Goal: Information Seeking & Learning: Learn about a topic

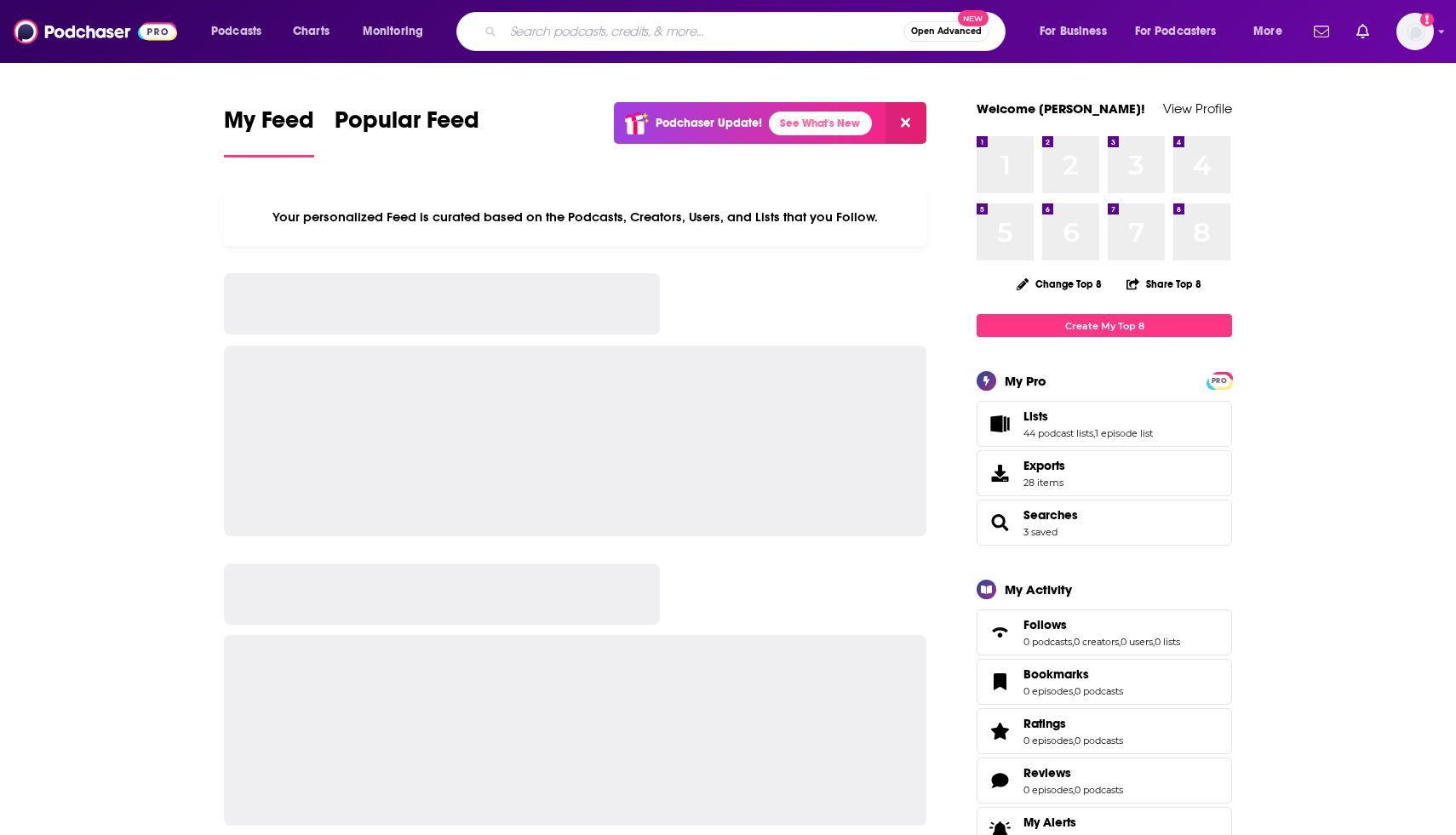
click at [587, 25] on input "Search podcasts, credits, & more..." at bounding box center [702, 31] width 400 height 27
type input "[PERSON_NAME]"
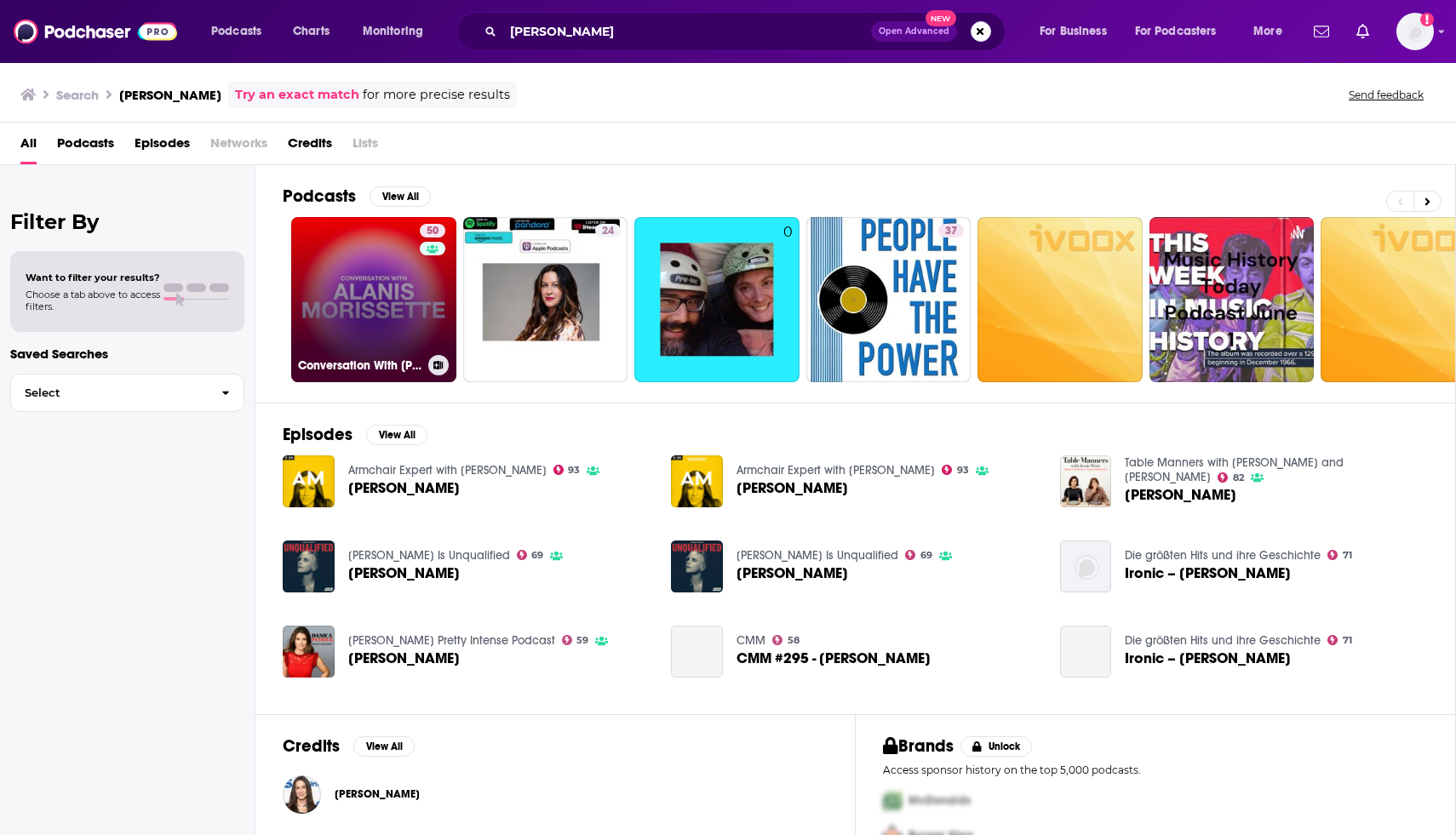
click at [385, 280] on link "50 Conversation With Alanis Morissette" at bounding box center [373, 300] width 166 height 166
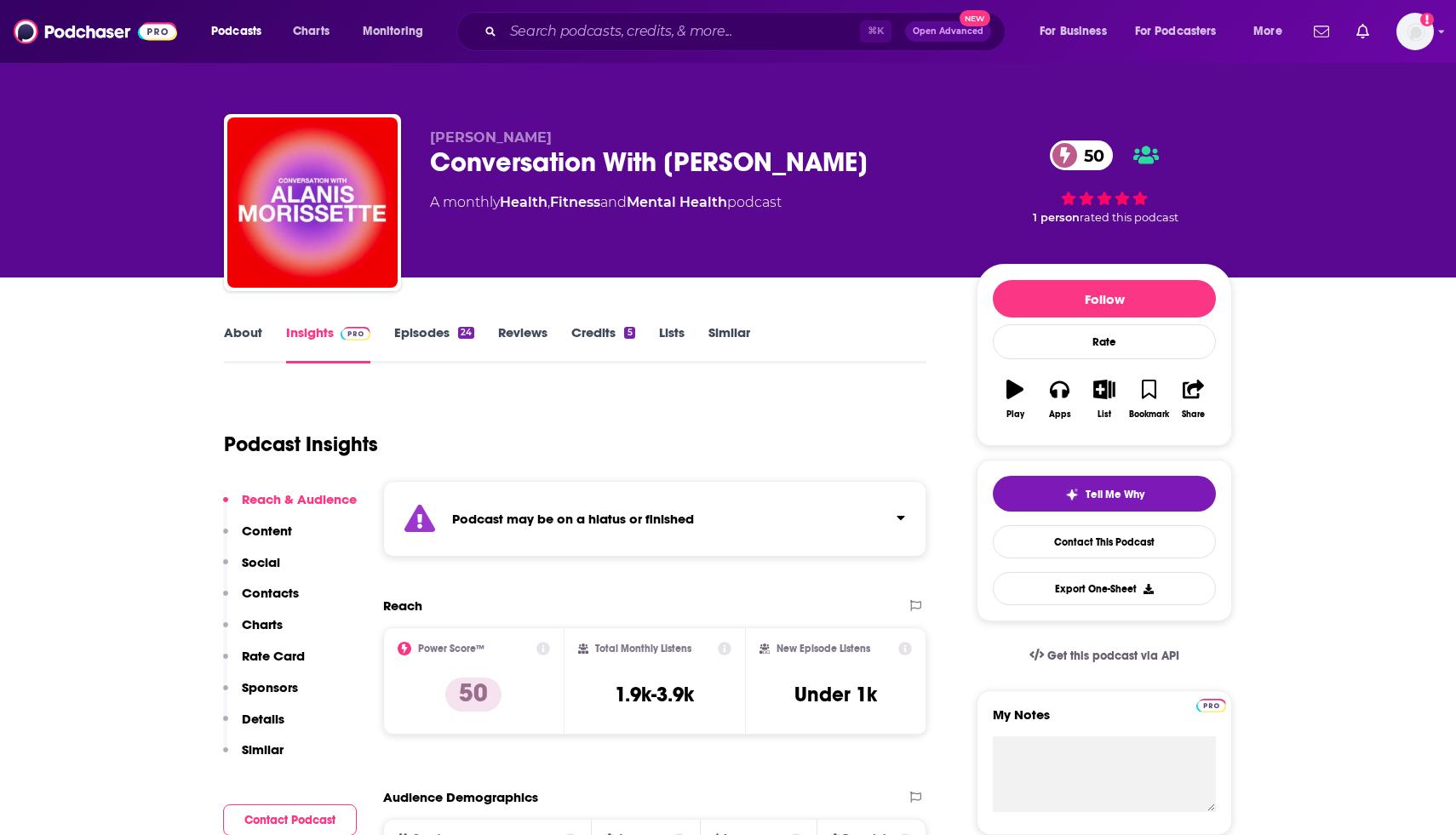
click at [582, 336] on link "Credits 5" at bounding box center [602, 344] width 63 height 39
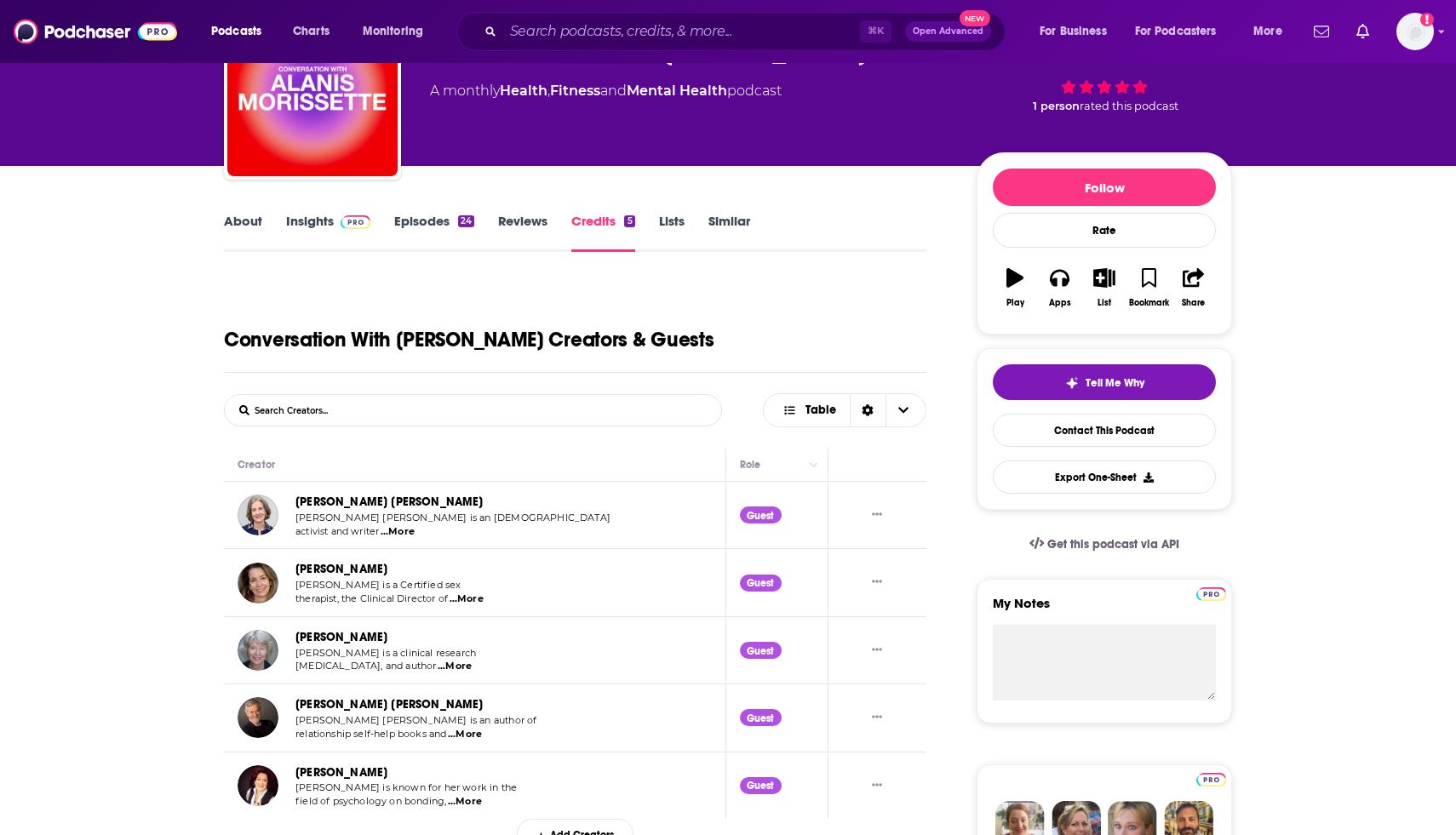
scroll to position [100, 0]
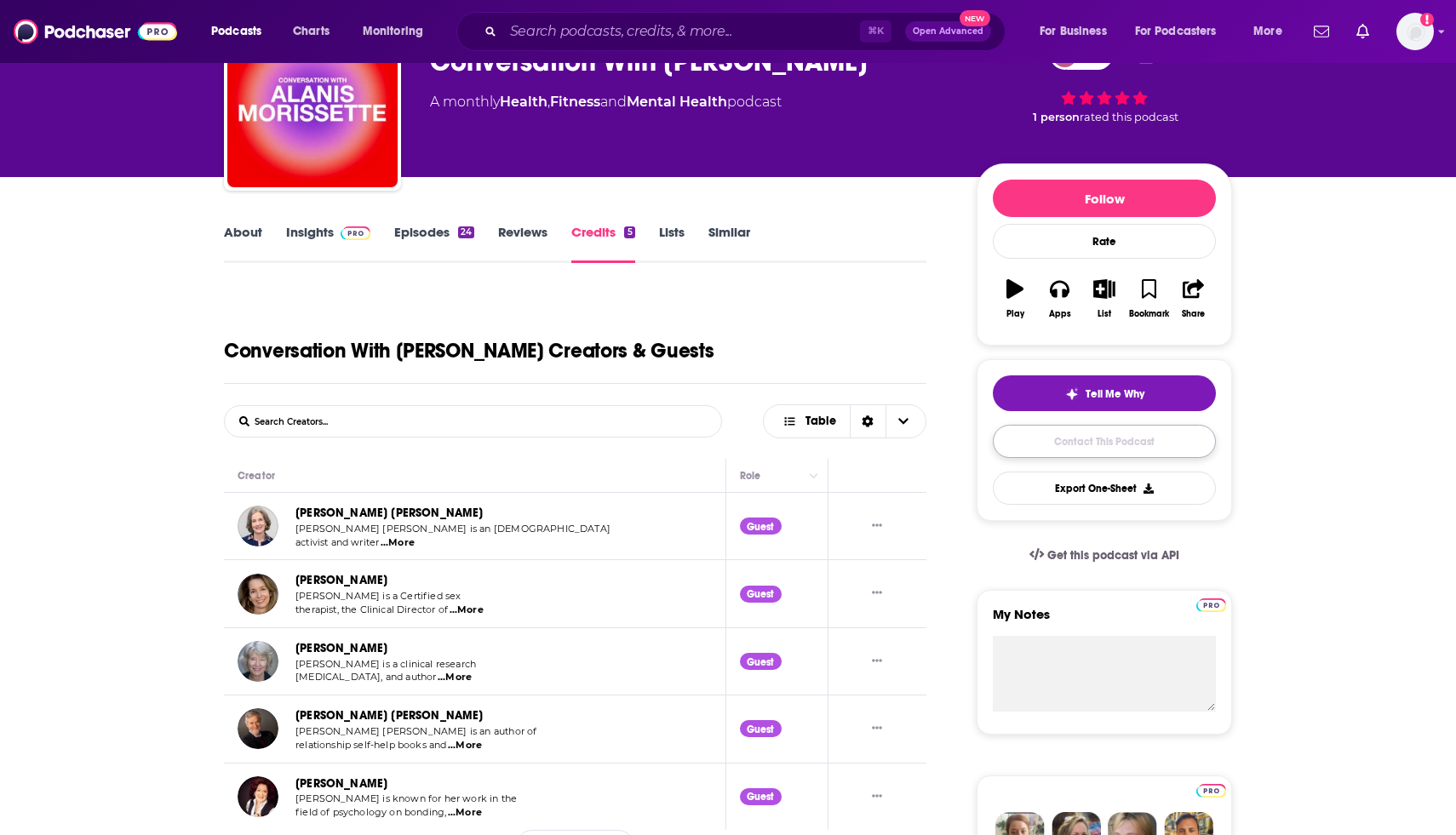
click at [1183, 425] on link "Contact This Podcast" at bounding box center [1103, 441] width 223 height 33
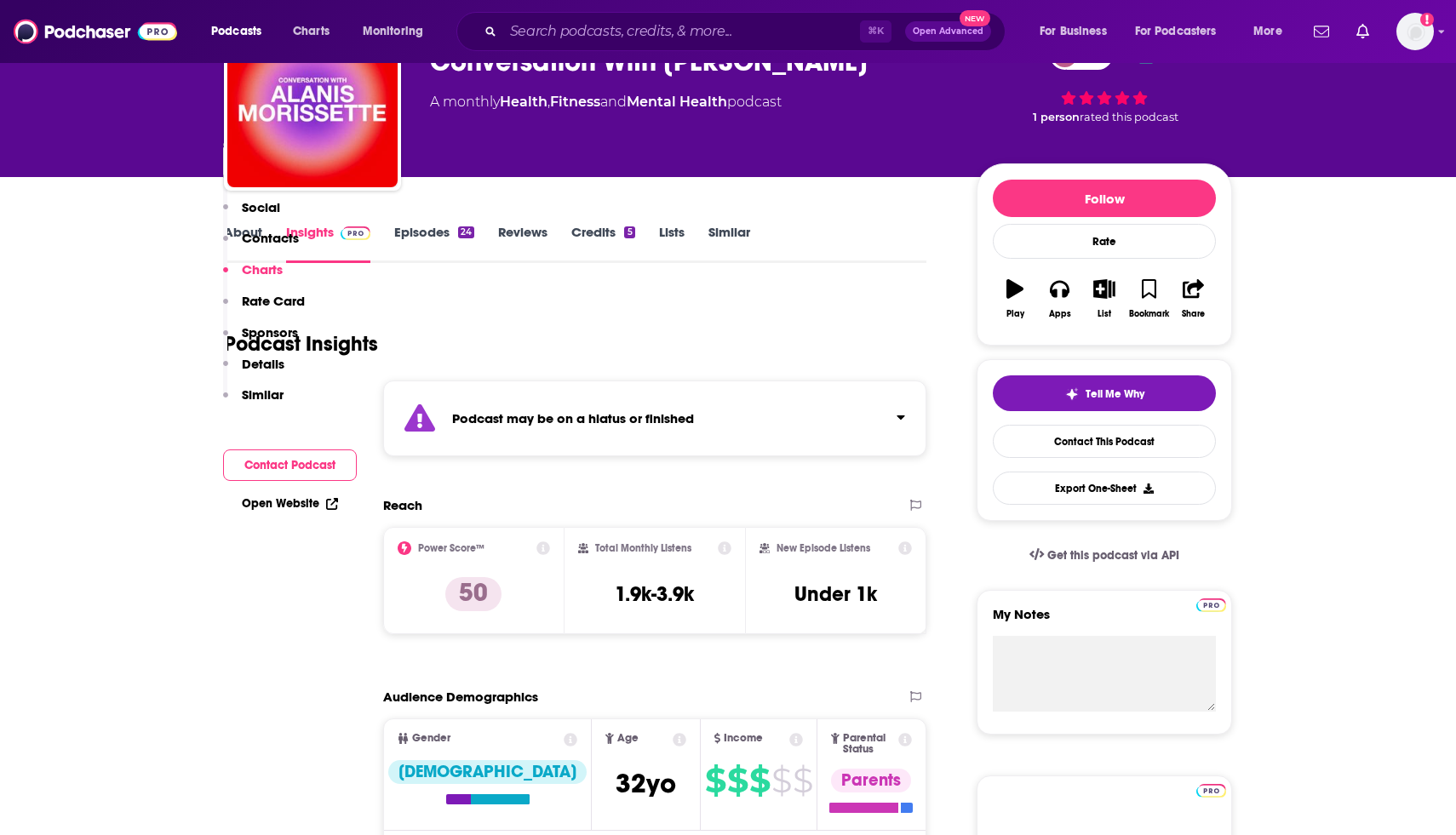
scroll to position [1803, 0]
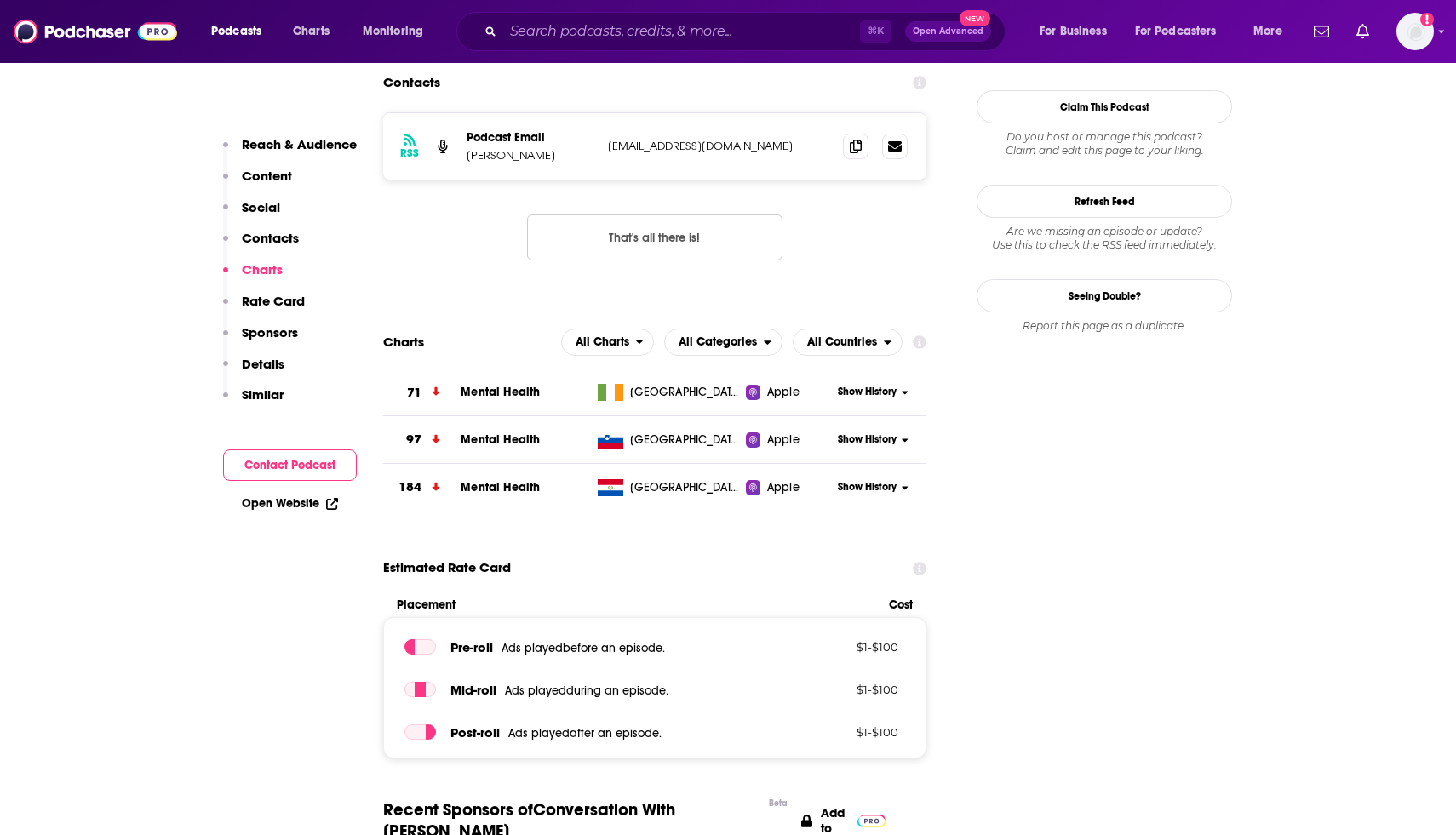
drag, startPoint x: 700, startPoint y: 167, endPoint x: 851, endPoint y: 170, distance: 151.0
click at [851, 170] on div "RSS Podcast Email Alanis Morissette alanismorissettedigital@gmail.com alanismor…" at bounding box center [654, 200] width 543 height 175
click at [853, 168] on div "RSS Podcast Email Alanis Morissette alanismorissettedigital@gmail.com alanismor…" at bounding box center [654, 200] width 543 height 175
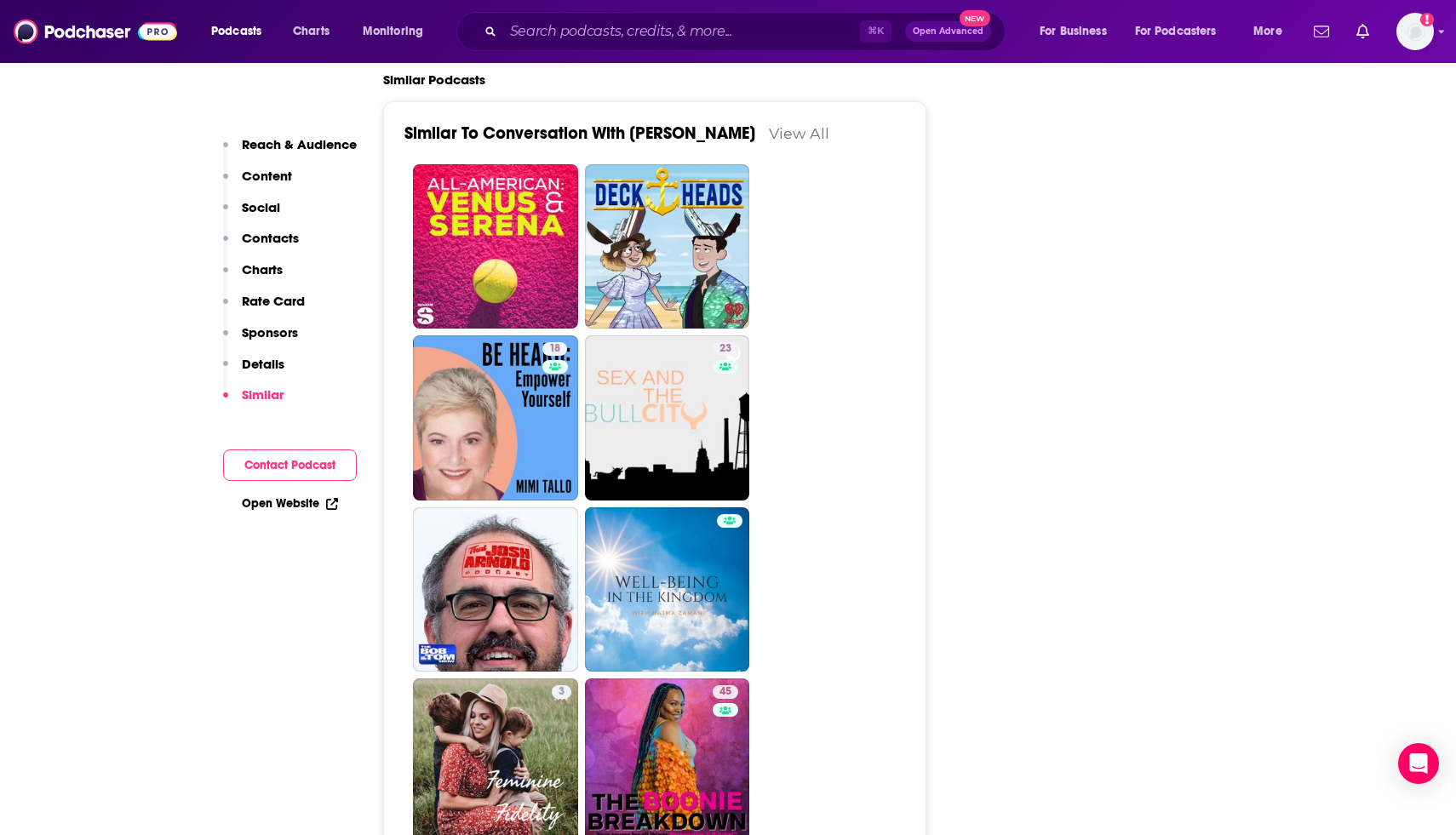
scroll to position [3119, 0]
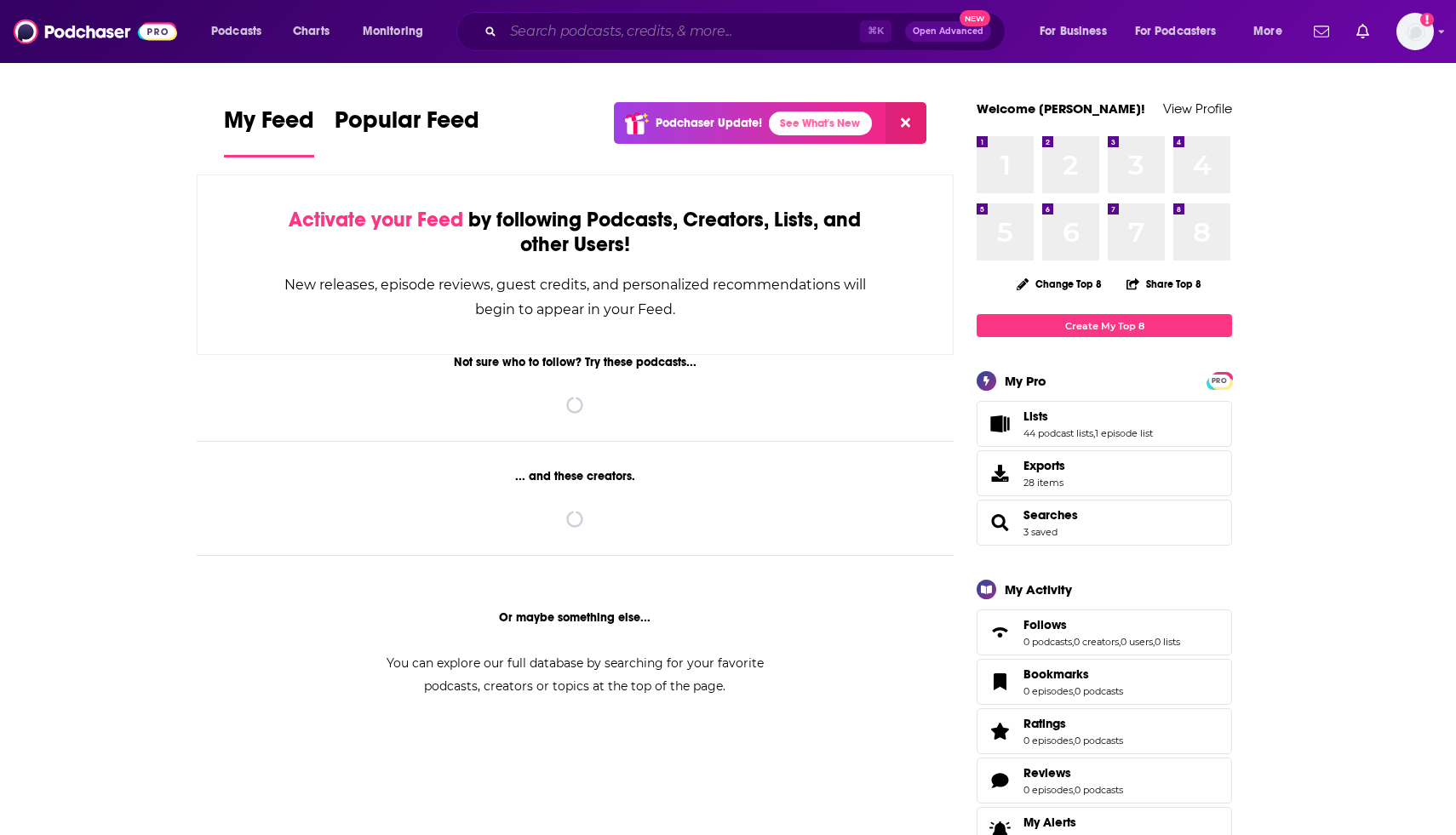
click at [554, 26] on input "Search podcasts, credits, & more..." at bounding box center [681, 31] width 357 height 27
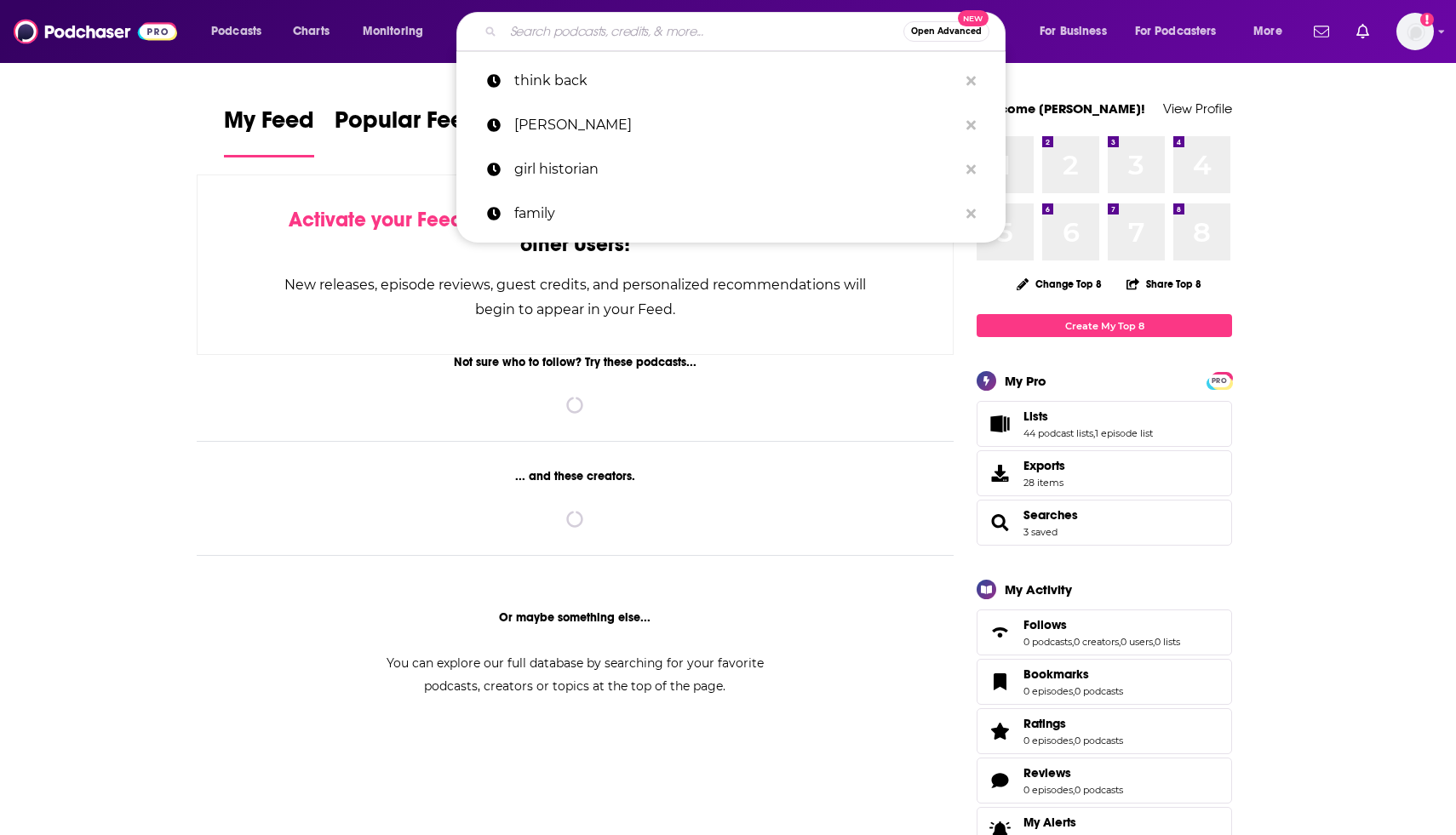
paste input "[MEDICAL_DATA], the podcast"
type input "[MEDICAL_DATA], the podcast"
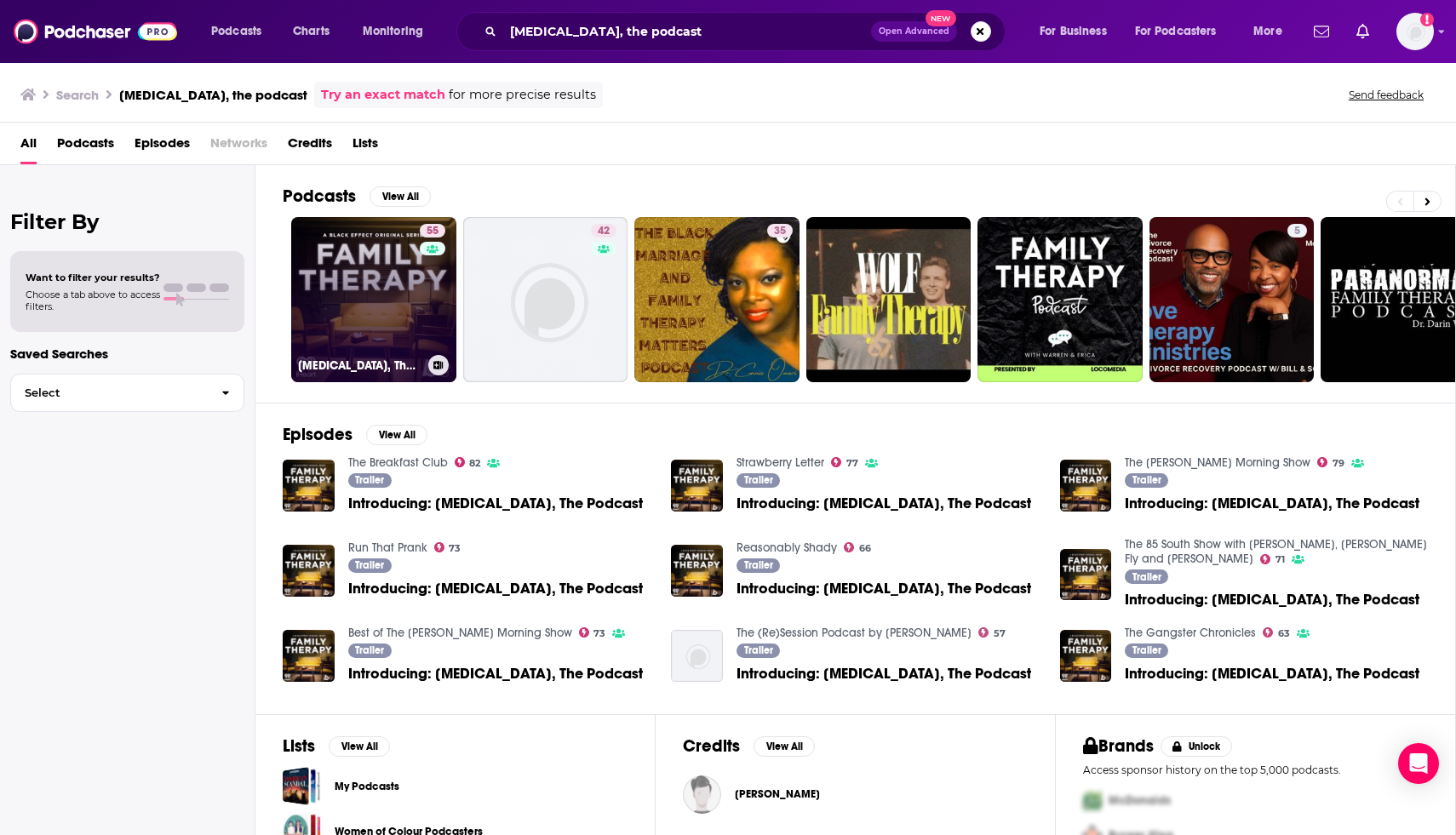
click at [334, 298] on link "55 Family Therapy, The Podcast" at bounding box center [373, 300] width 166 height 166
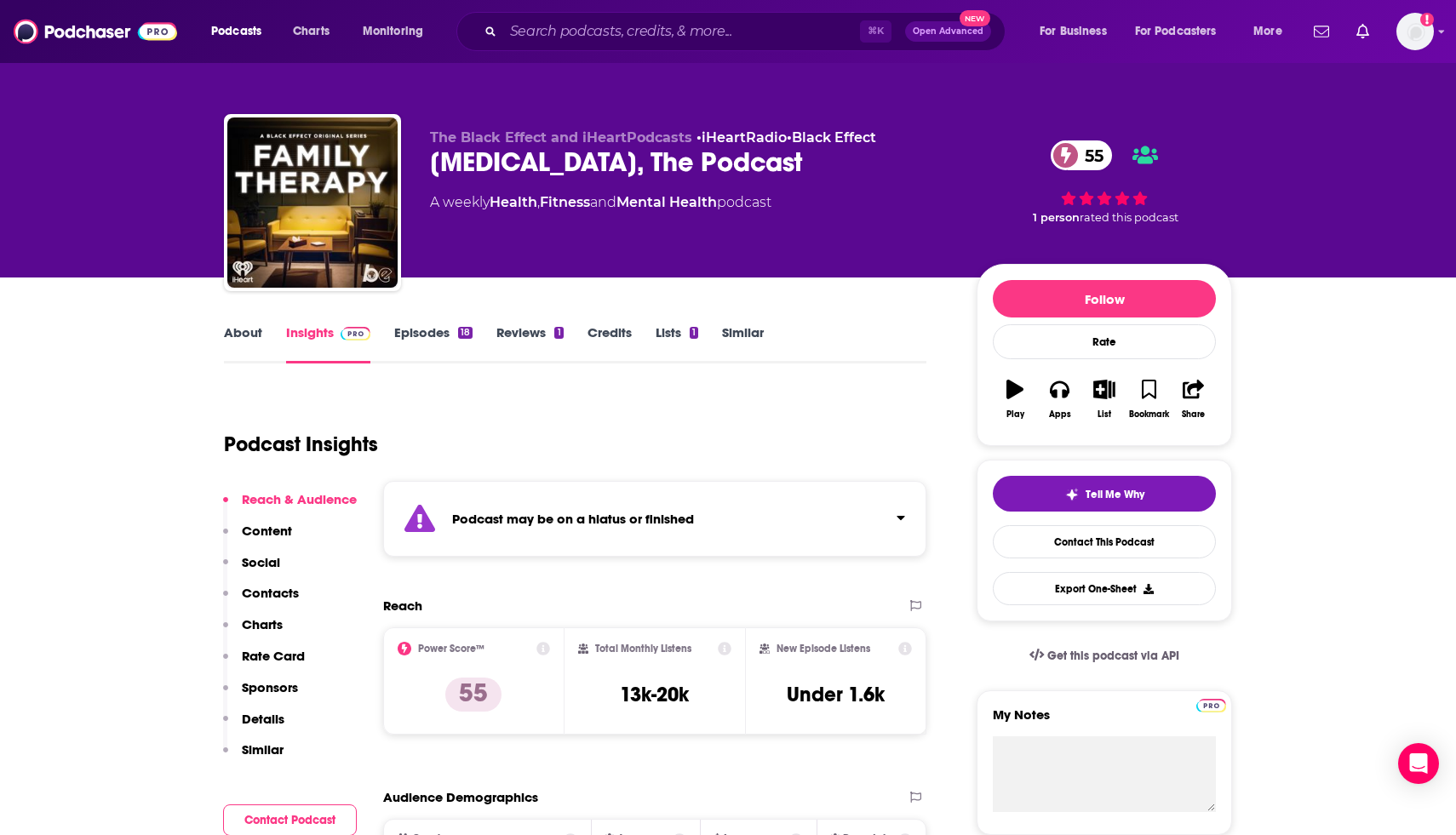
click at [257, 588] on p "Contacts" at bounding box center [270, 592] width 57 height 16
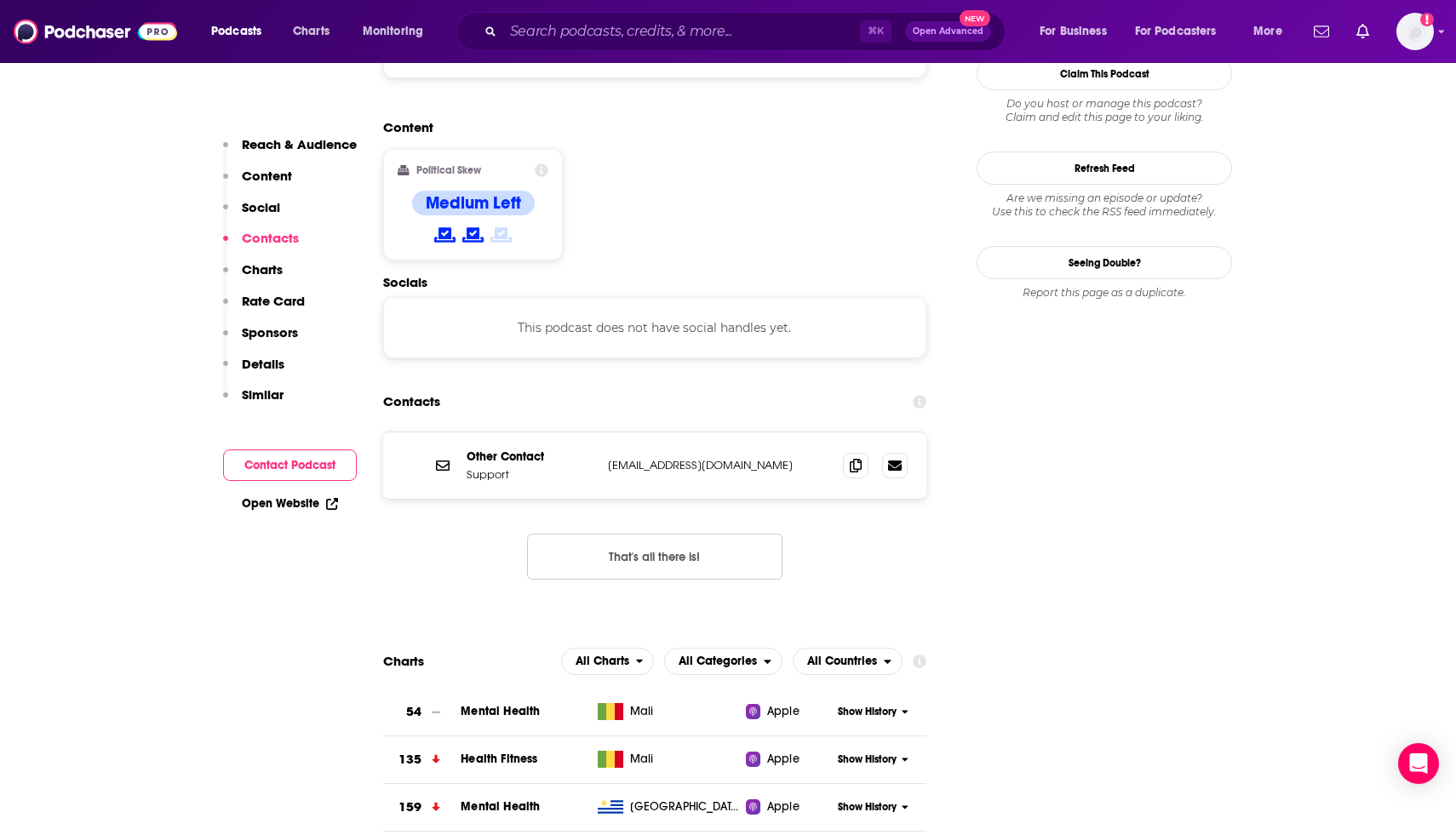
scroll to position [1477, 0]
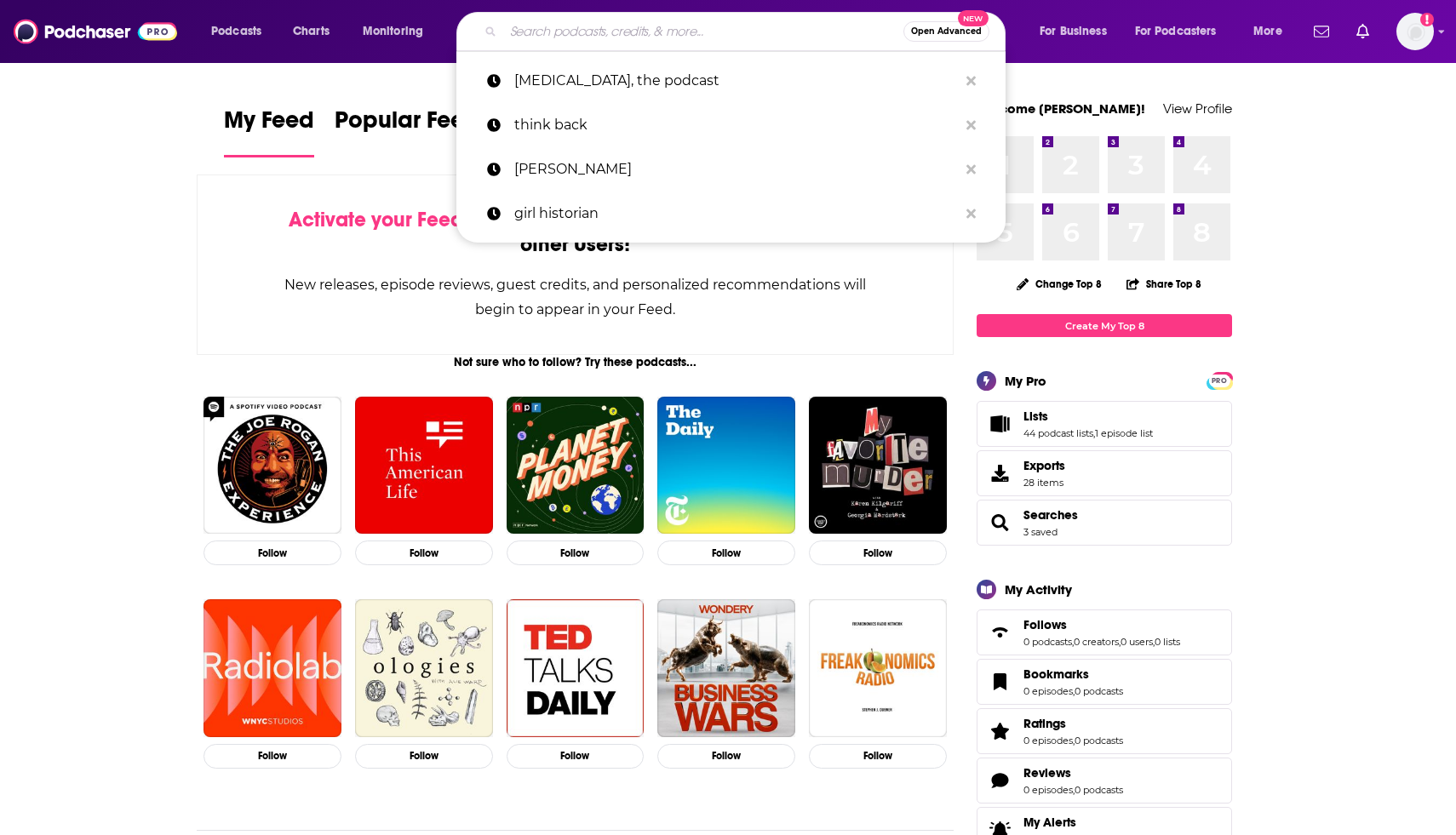
click at [681, 41] on input "Search podcasts, credits, & more..." at bounding box center [702, 31] width 400 height 27
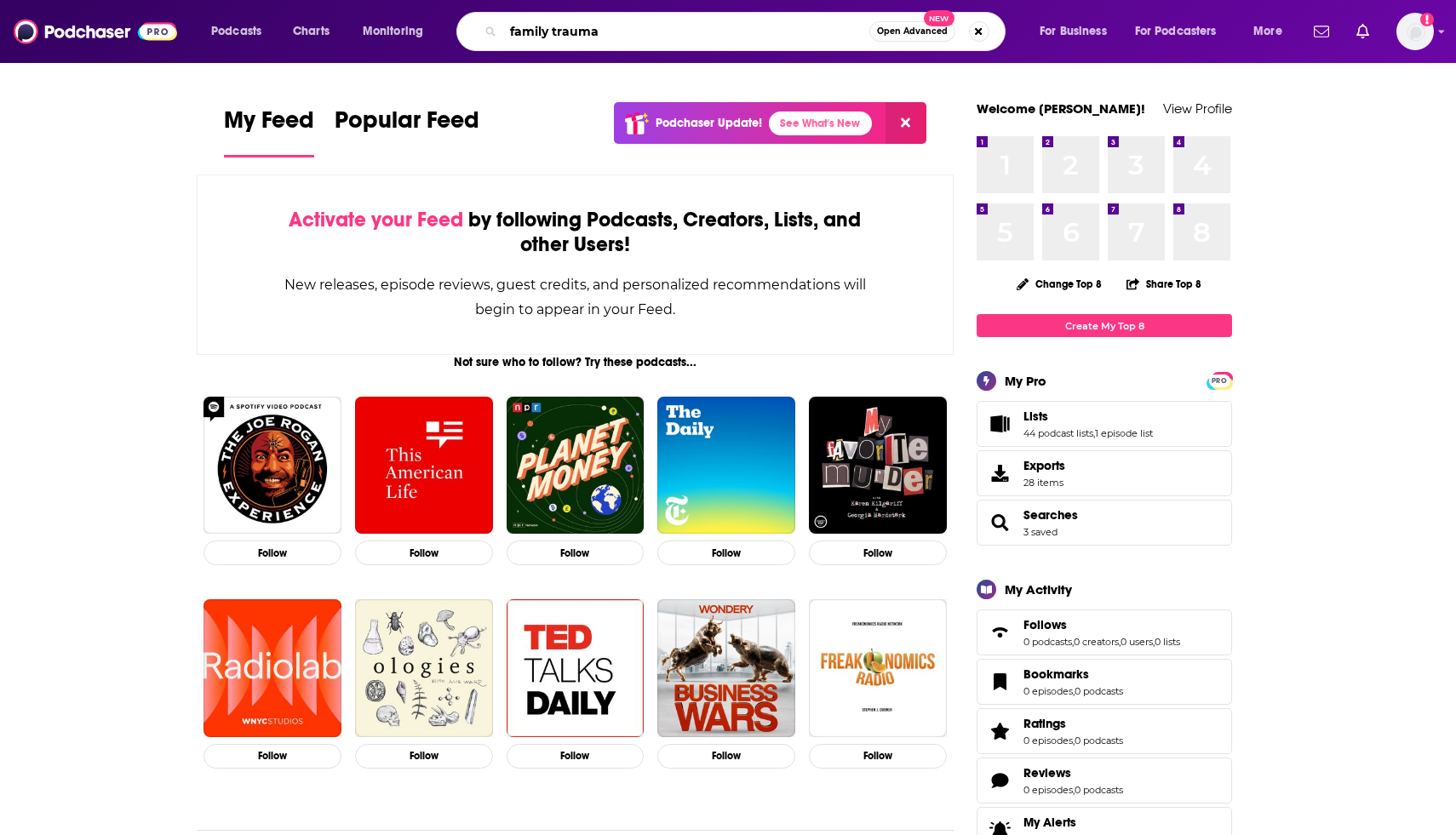
type input "family trauma"
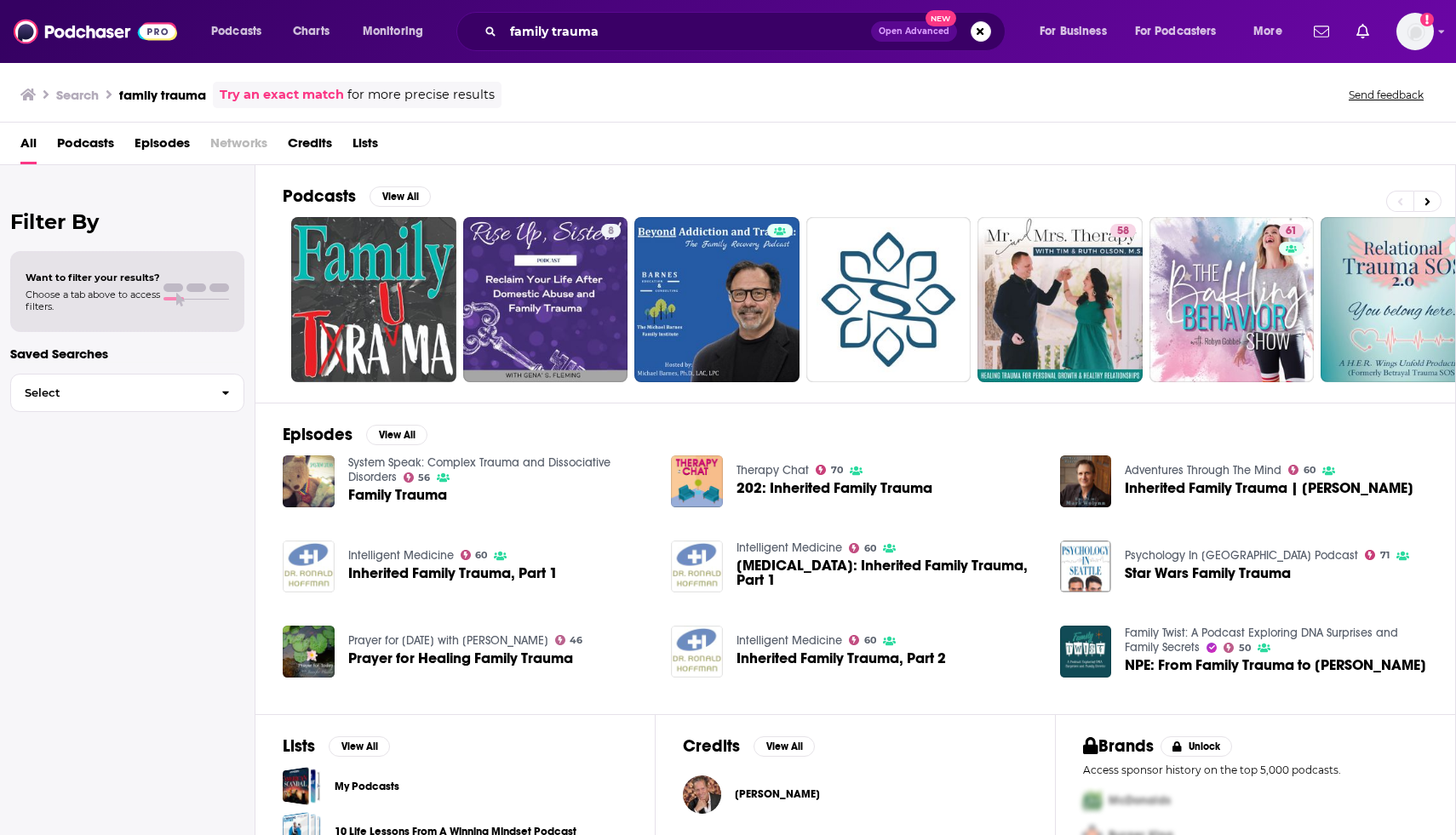
click at [745, 187] on div "Podcasts View All" at bounding box center [869, 200] width 1172 height 31
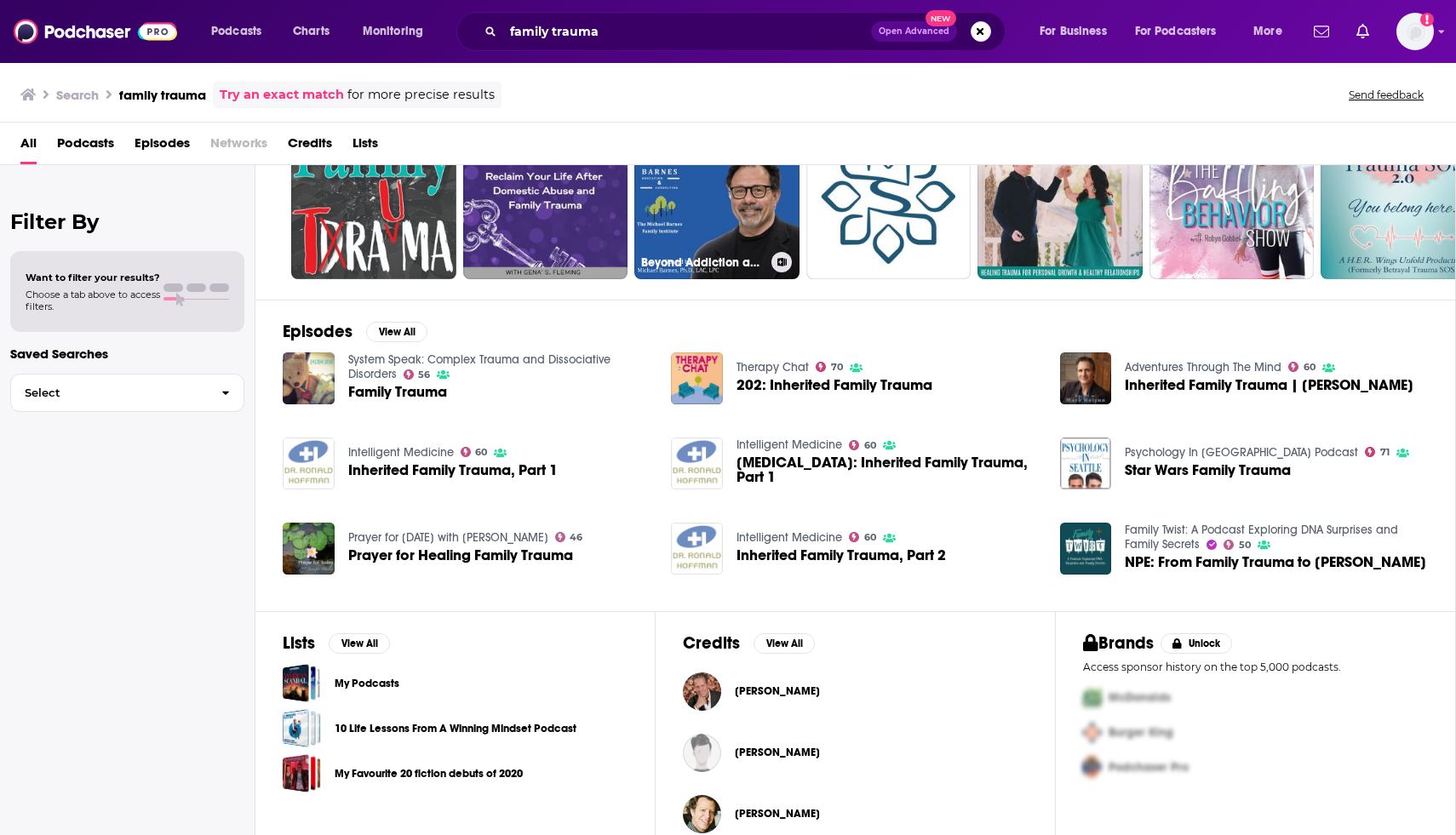
scroll to position [126, 0]
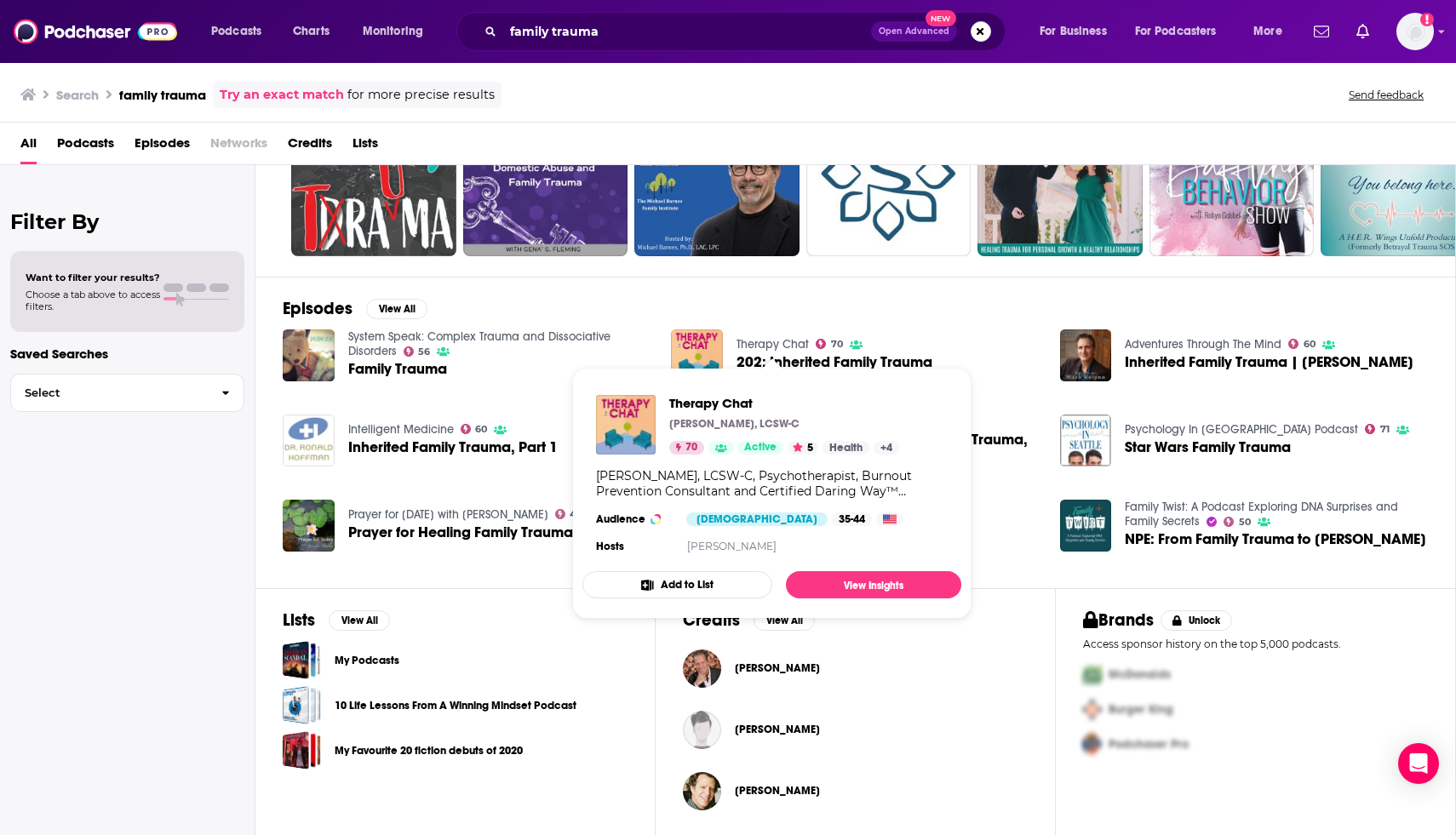
click at [759, 341] on link "Therapy Chat" at bounding box center [772, 345] width 72 height 14
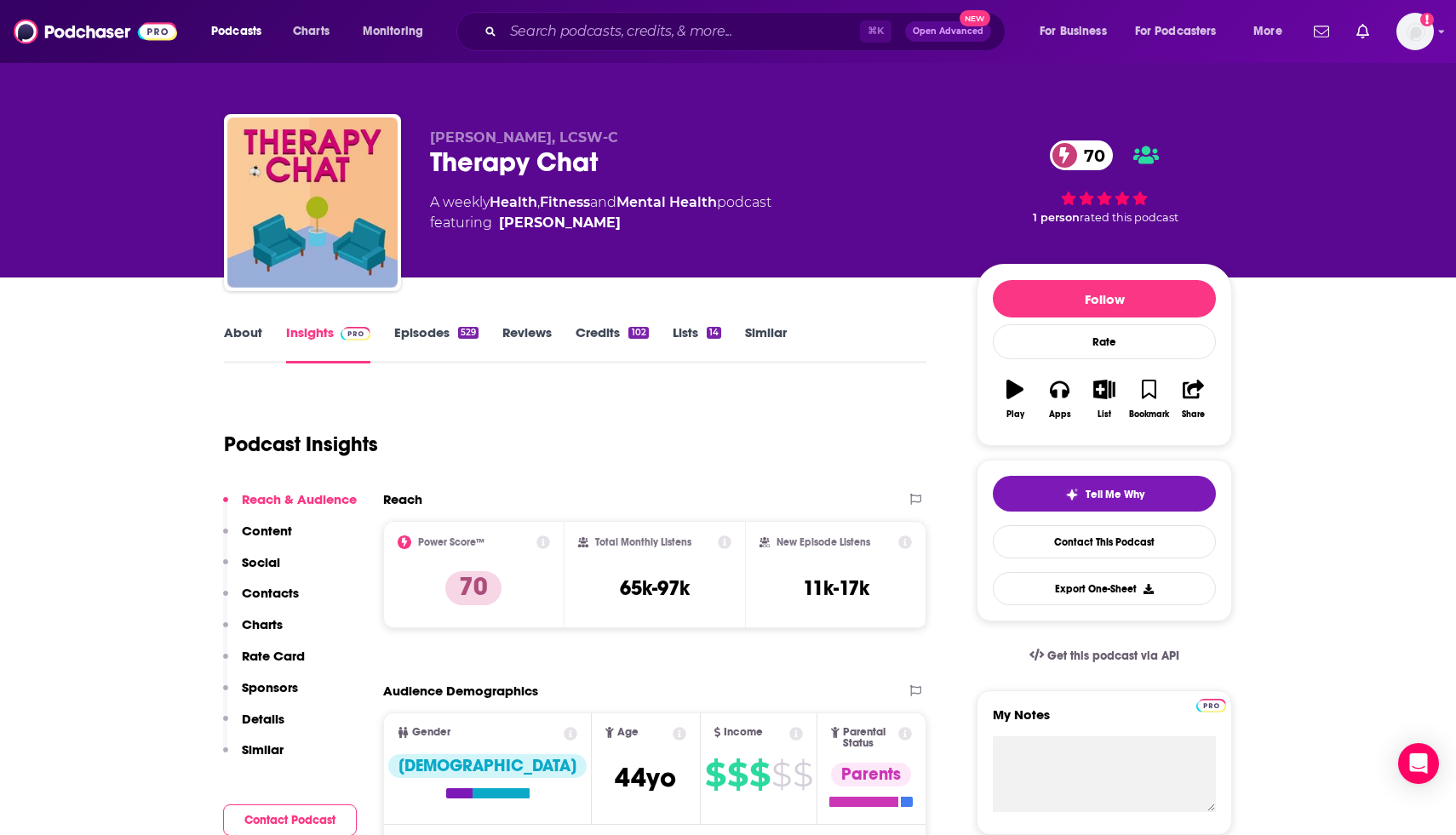
click at [234, 334] on link "About" at bounding box center [243, 344] width 38 height 39
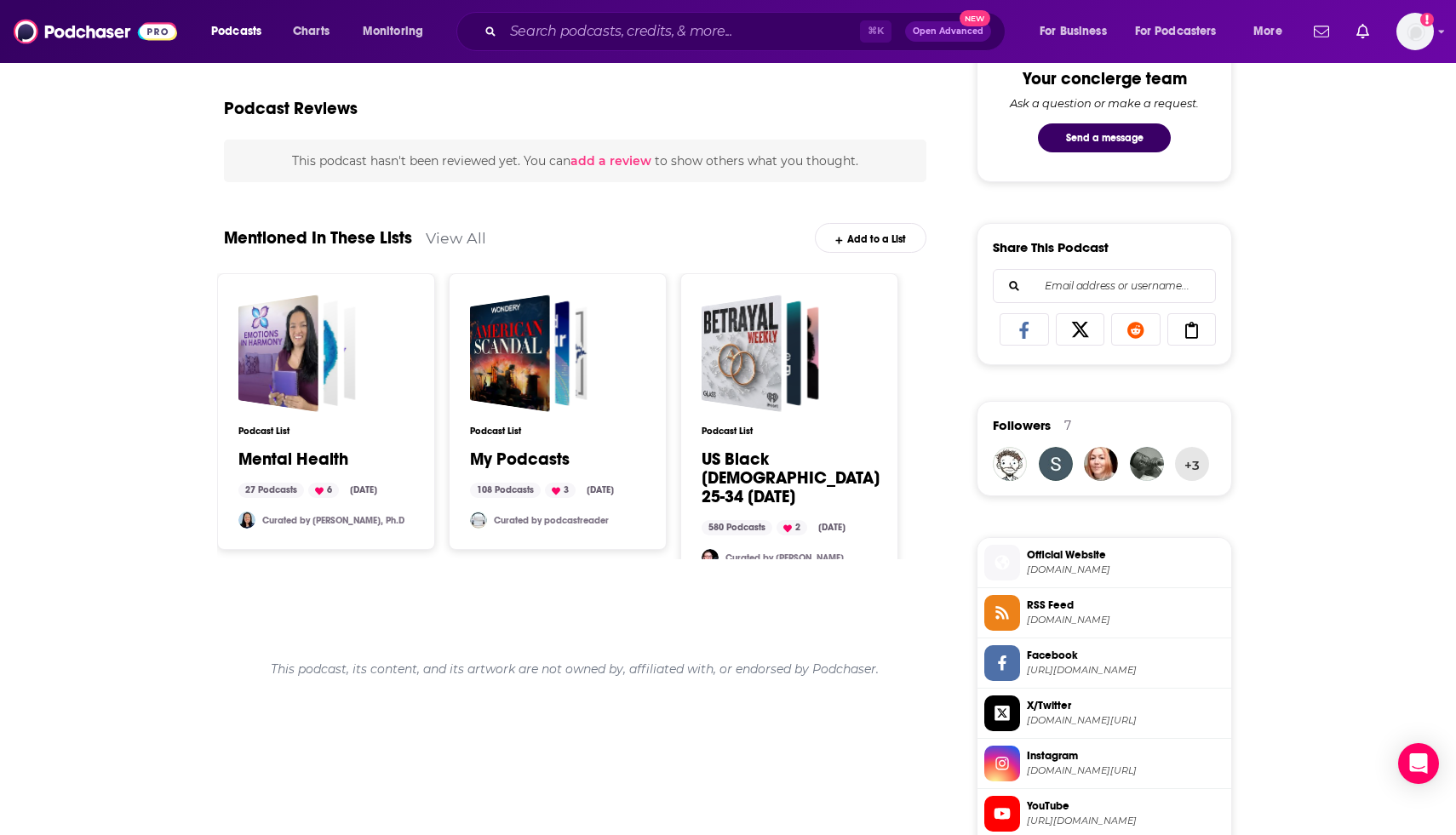
scroll to position [919, 0]
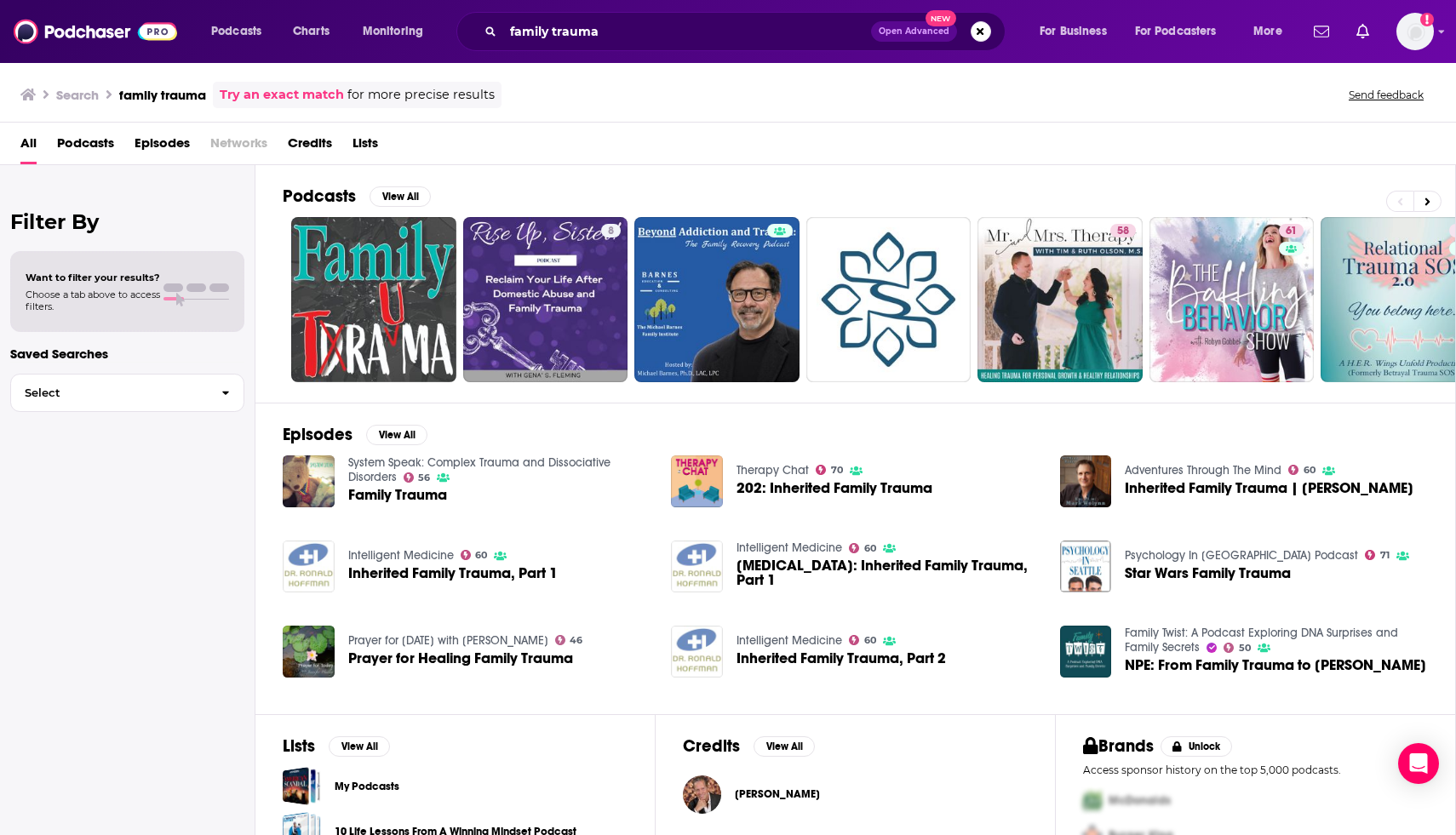
click at [103, 576] on div "Filter By Want to filter your results? Choose a tab above to access filters. Sa…" at bounding box center [127, 583] width 255 height 835
drag, startPoint x: 103, startPoint y: 576, endPoint x: 59, endPoint y: 834, distance: 261.7
click at [59, 834] on div "Filter By Want to filter your results? Choose a tab above to access filters. Sa…" at bounding box center [127, 583] width 255 height 835
click at [1218, 148] on div "All Podcasts Episodes Networks Credits Lists" at bounding box center [731, 147] width 1421 height 35
click at [366, 748] on button "View All" at bounding box center [359, 746] width 61 height 21
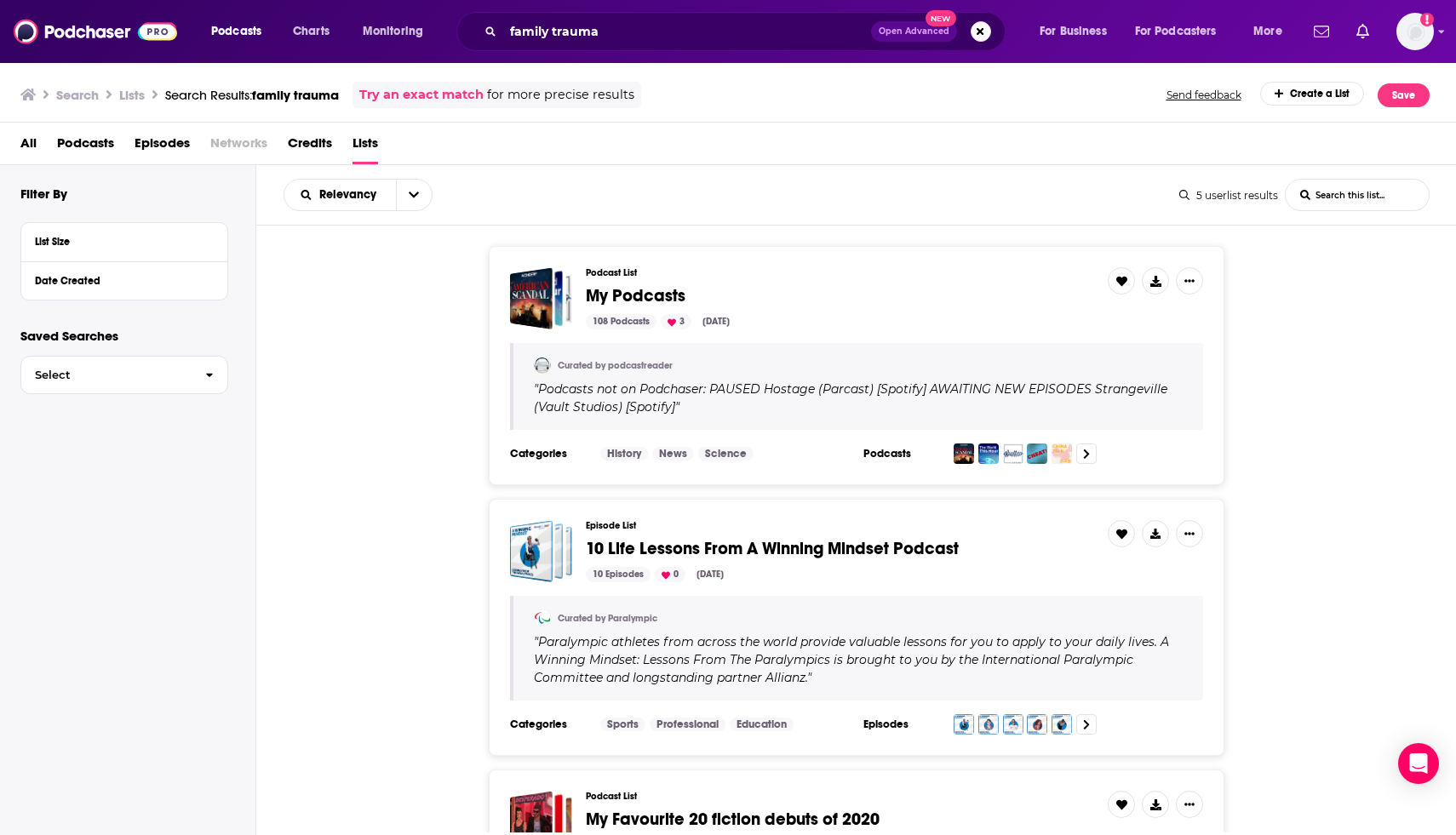
click at [403, 421] on div "Podcast List My Podcasts 108 Podcasts 3 [DATE] Curated by podcastreader " Podca…" at bounding box center [856, 365] width 1200 height 239
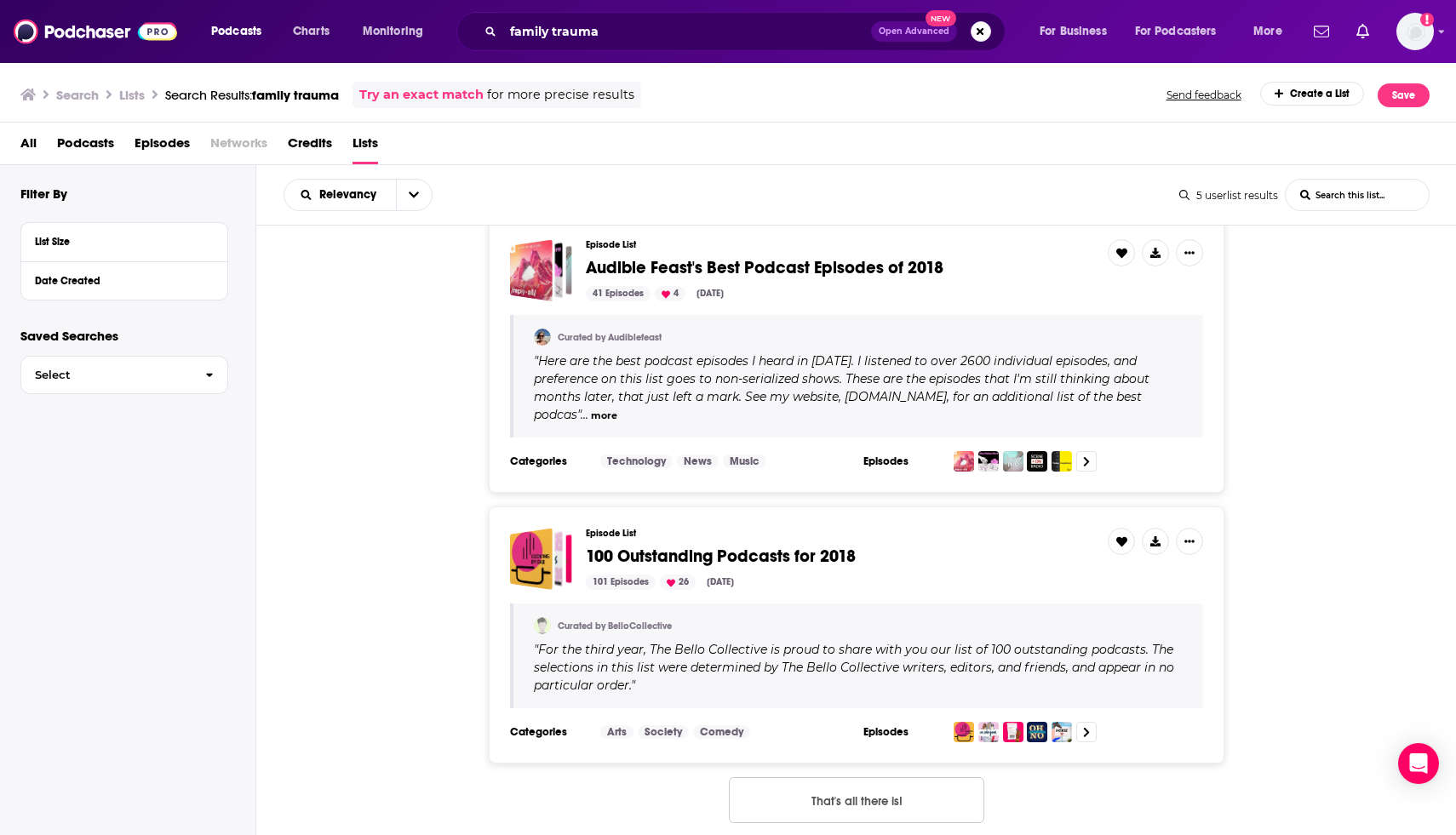
scroll to position [809, 0]
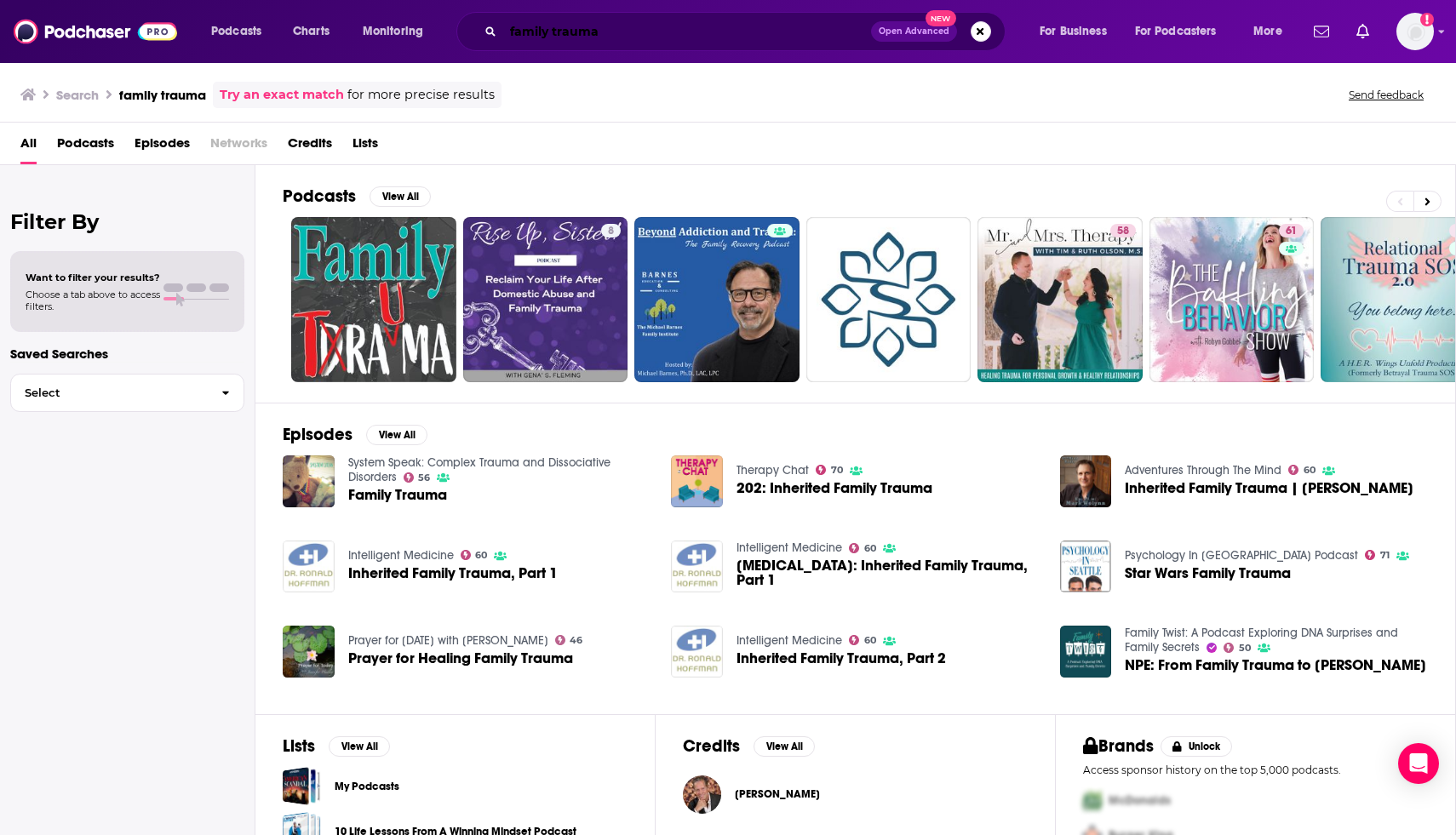
click at [575, 33] on input "family trauma" at bounding box center [686, 31] width 368 height 27
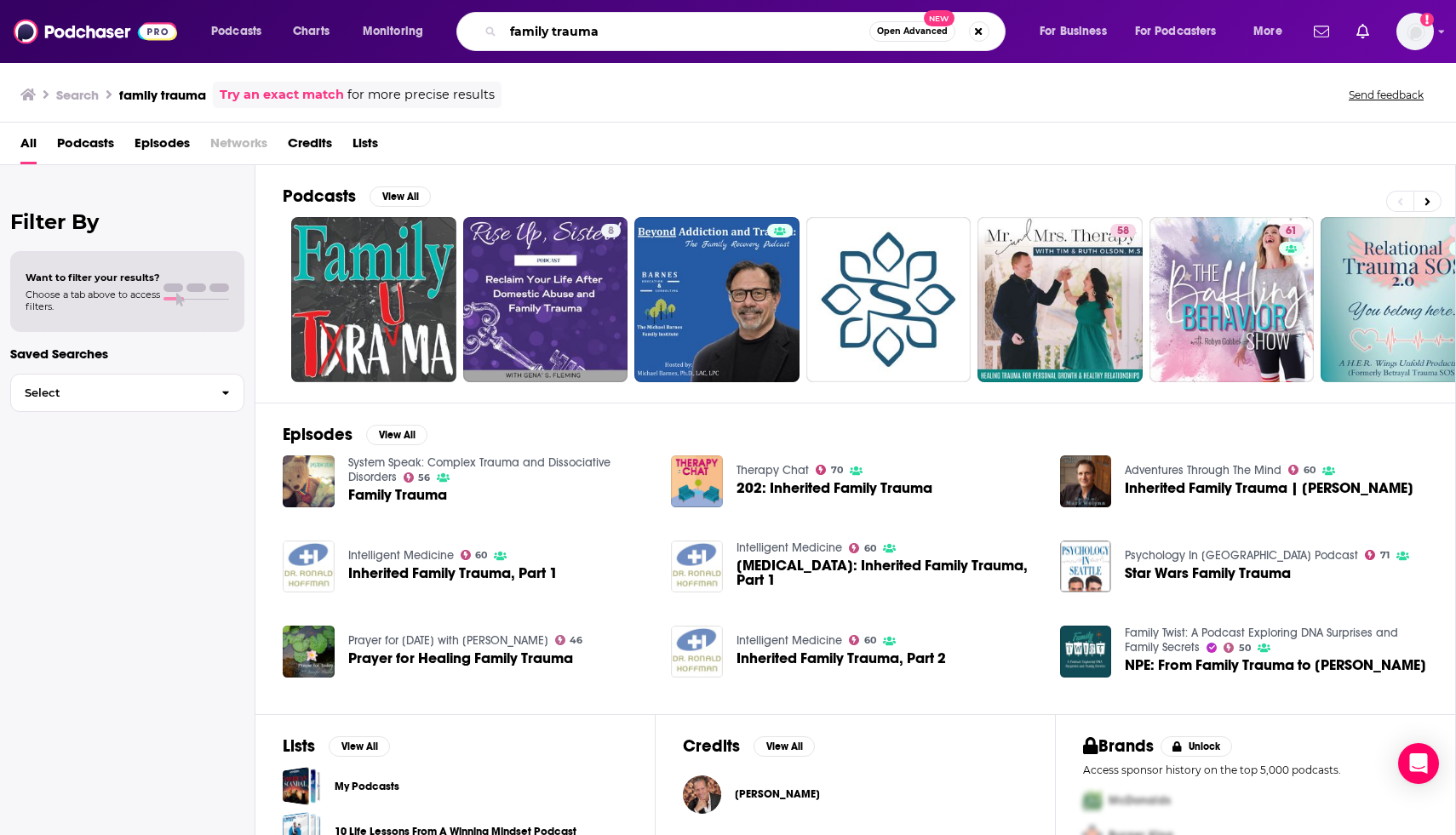
click at [575, 33] on input "family trauma" at bounding box center [685, 31] width 366 height 27
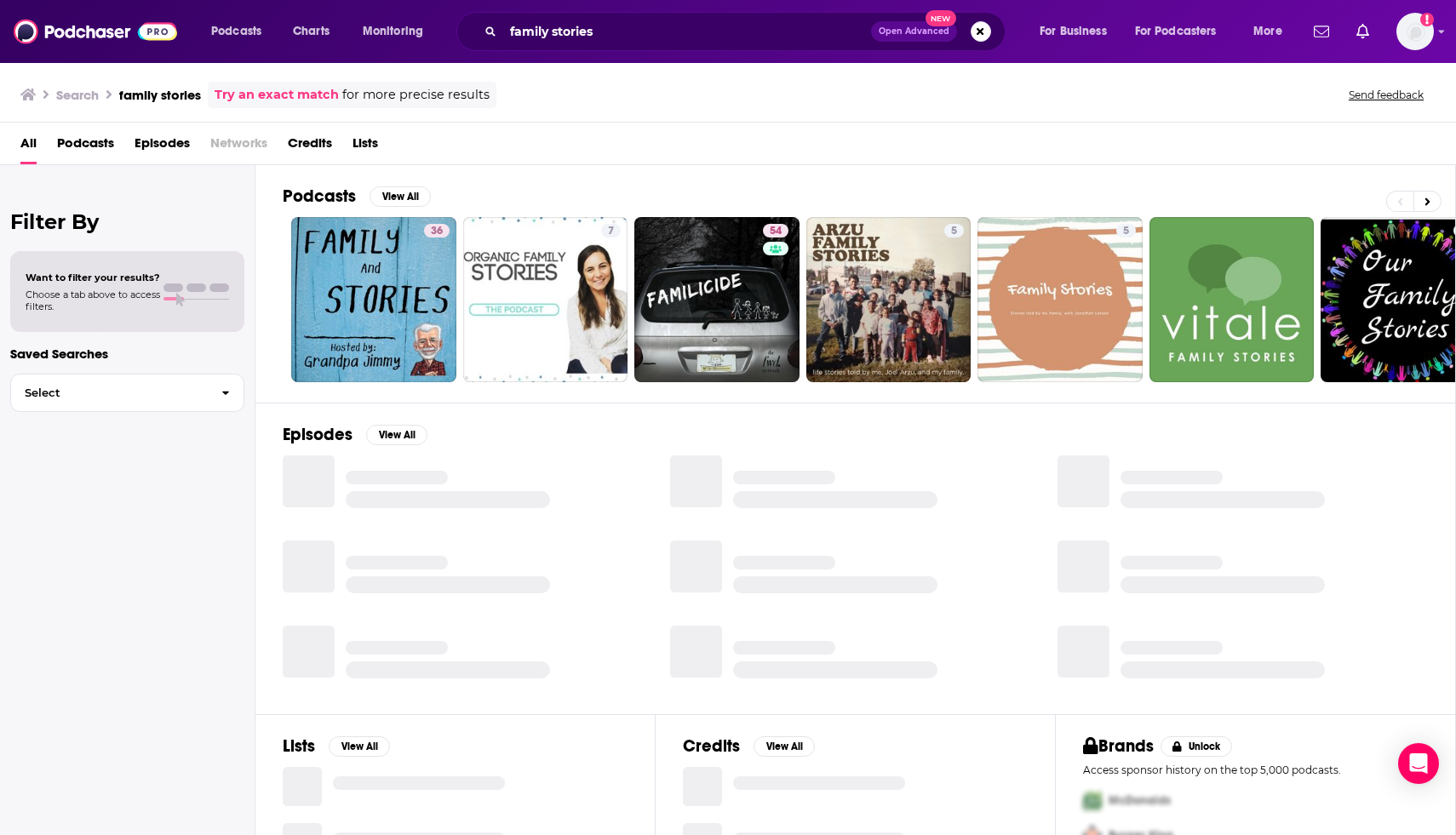
click at [235, 566] on div "Filter By Want to filter your results? Choose a tab above to access filters. Sa…" at bounding box center [127, 583] width 255 height 835
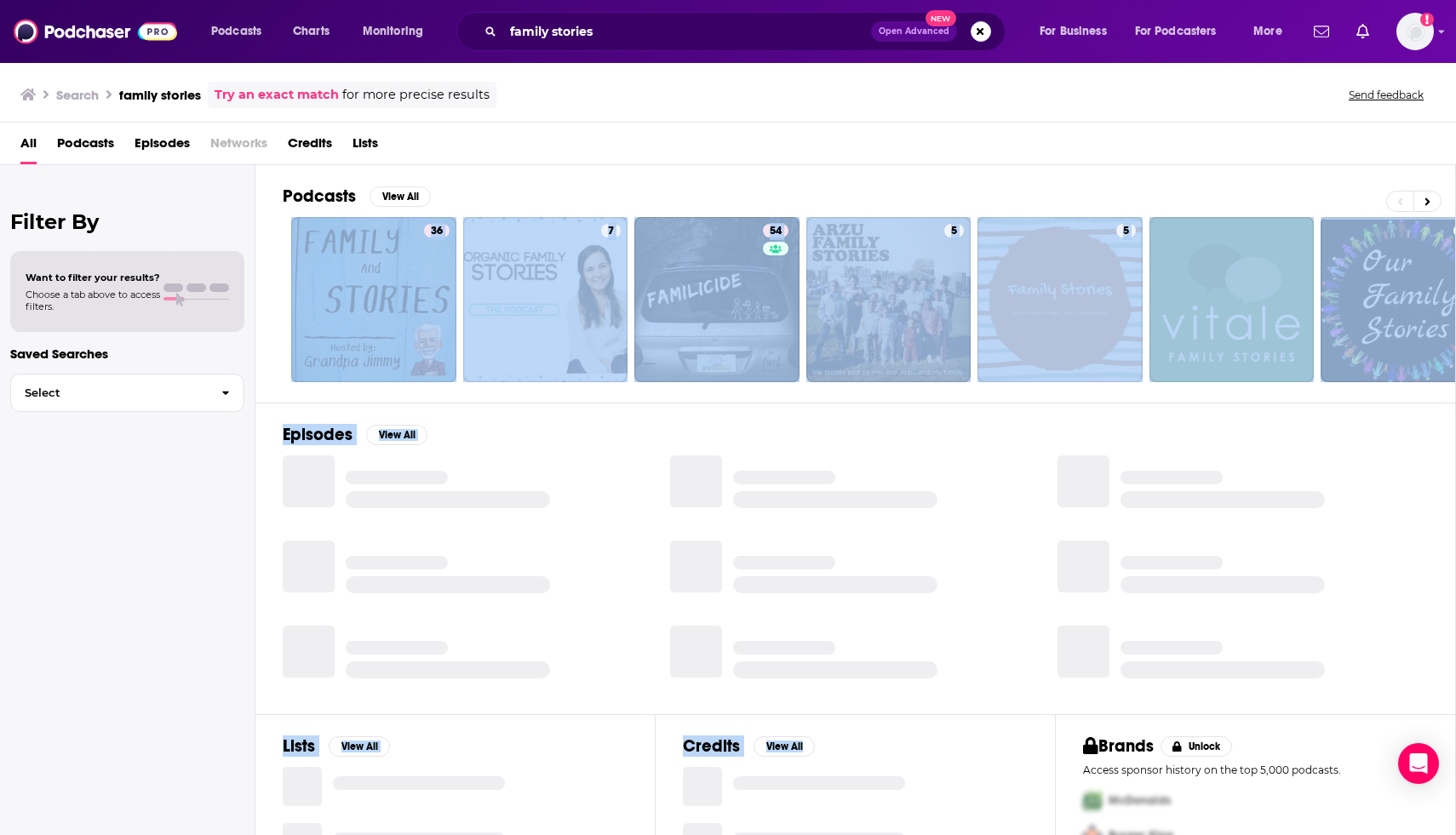
drag, startPoint x: 1119, startPoint y: 170, endPoint x: 881, endPoint y: 773, distance: 648.3
click at [881, 773] on div "Podcasts View All 36 7 54 5 5 + 9k Episodes View All Lists View All Credits Vie…" at bounding box center [855, 502] width 1200 height 673
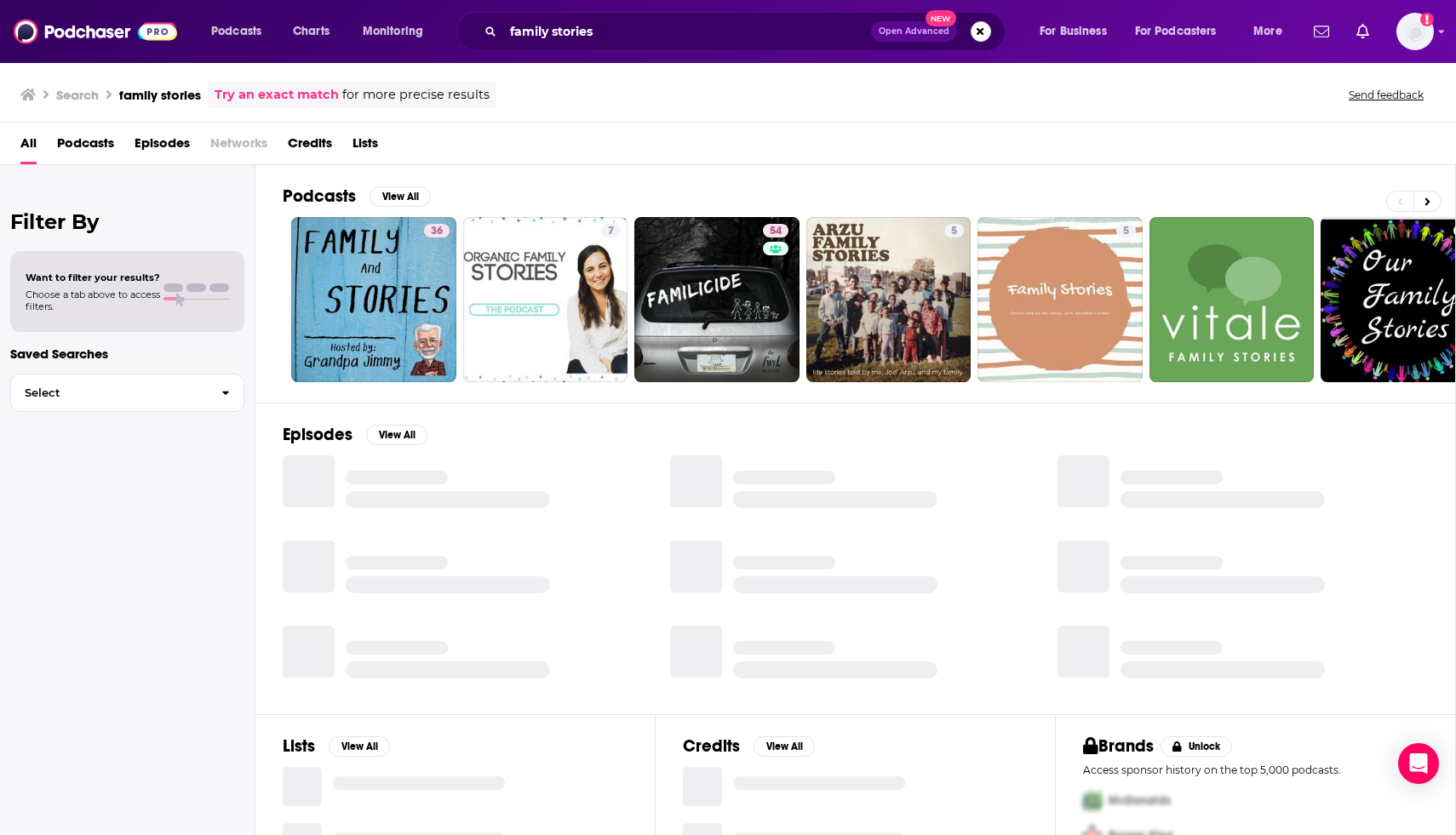
click at [1431, 488] on div "Episodes View All" at bounding box center [855, 558] width 1200 height 311
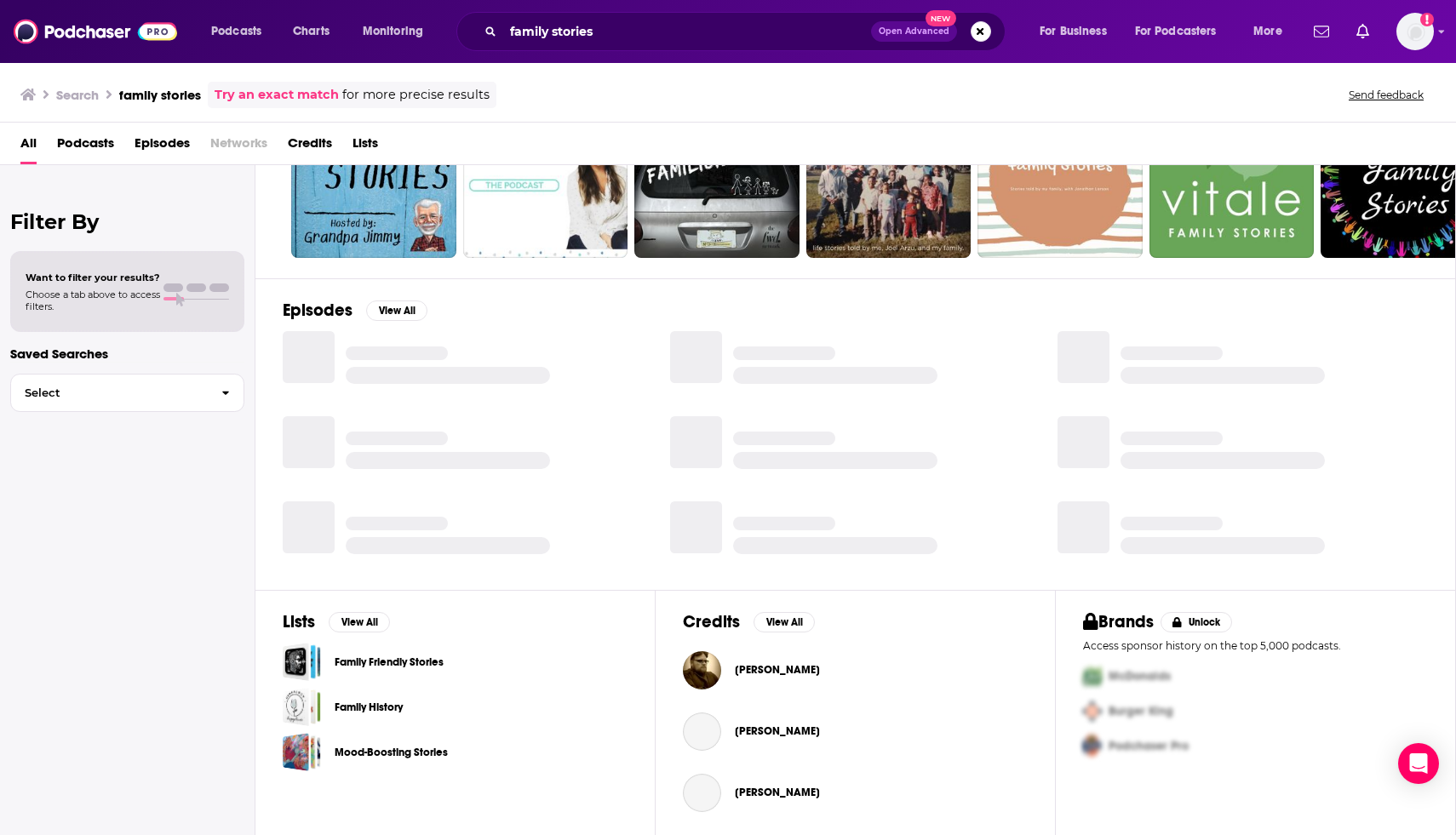
scroll to position [126, 0]
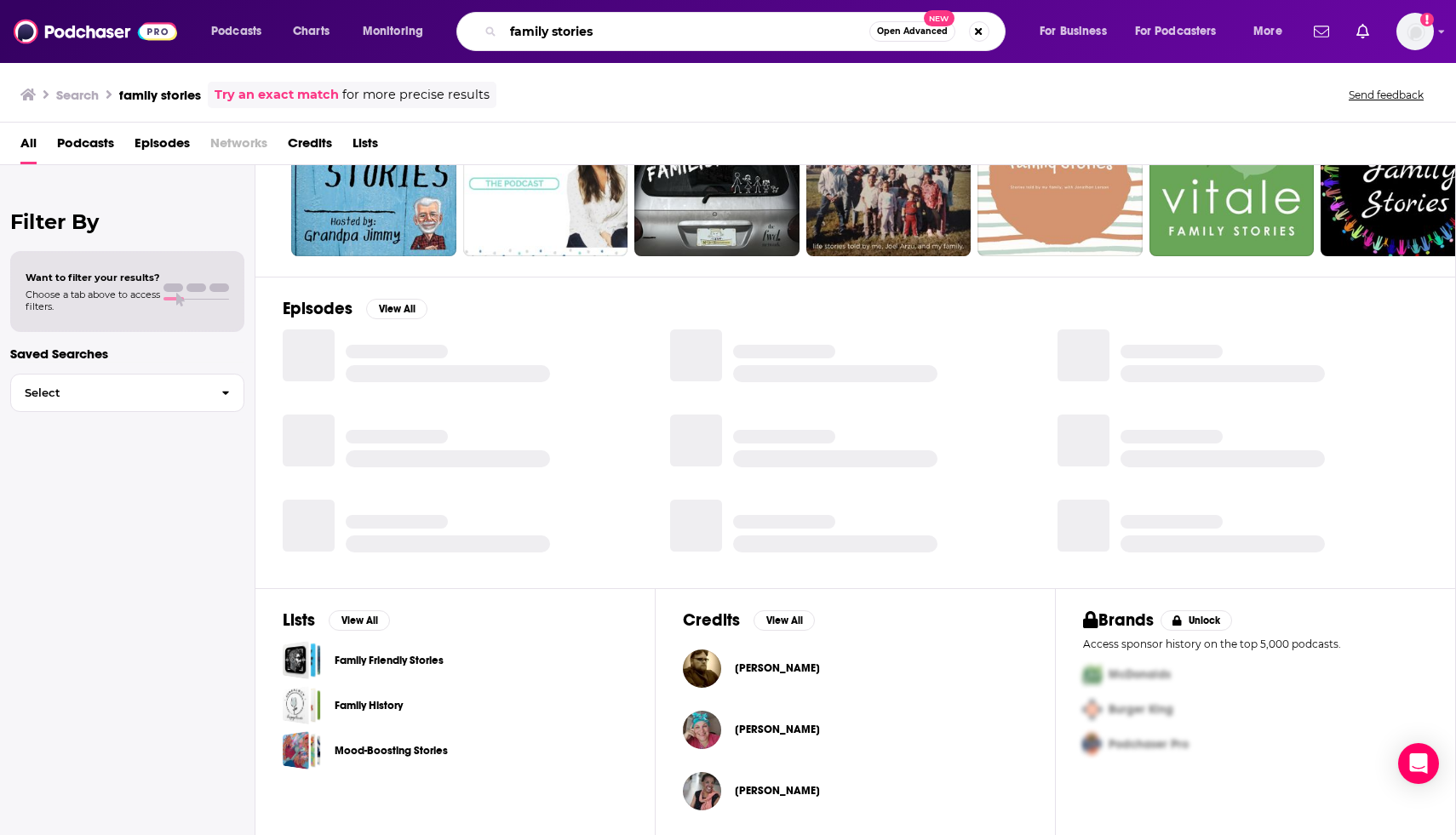
click at [646, 35] on input "family stories" at bounding box center [685, 31] width 366 height 27
type input "healing"
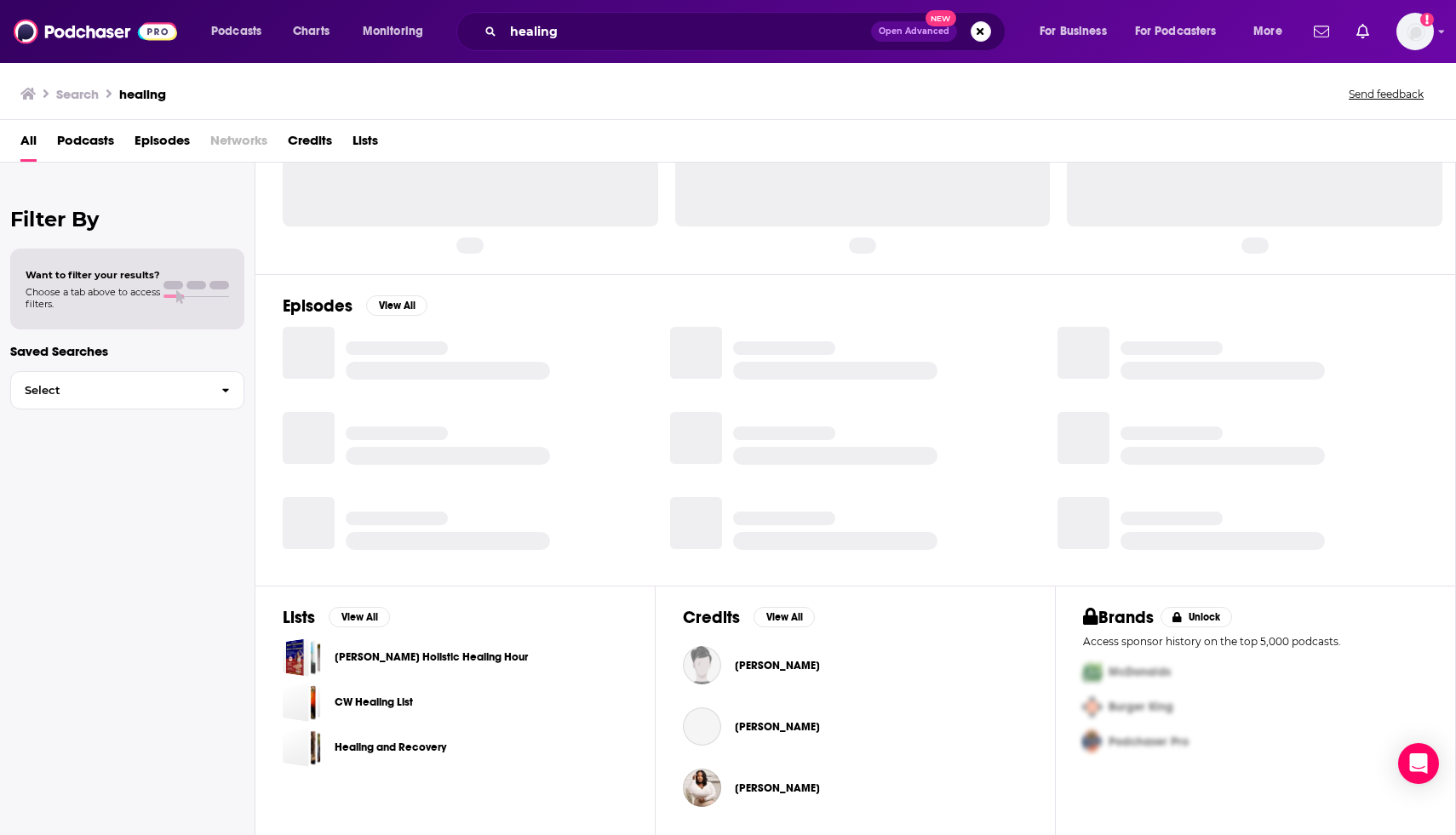
scroll to position [126, 0]
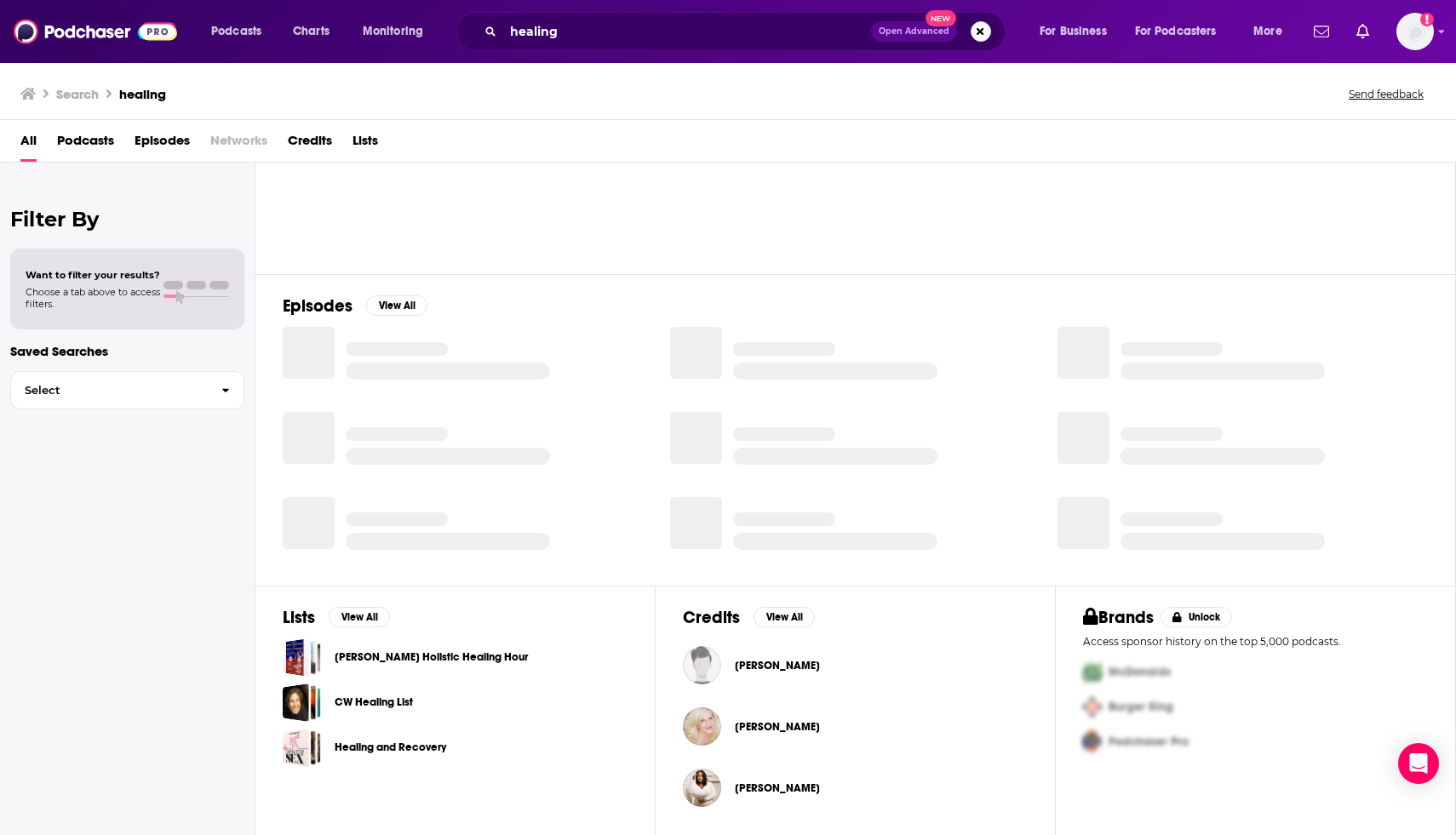
click at [553, 124] on div "All Podcasts Episodes Networks Credits Lists" at bounding box center [728, 141] width 1456 height 43
click at [223, 620] on div "Filter By Want to filter your results? Choose a tab above to access filters. Sa…" at bounding box center [127, 580] width 255 height 835
click at [228, 615] on div "Filter By Want to filter your results? Choose a tab above to access filters. Sa…" at bounding box center [127, 580] width 255 height 835
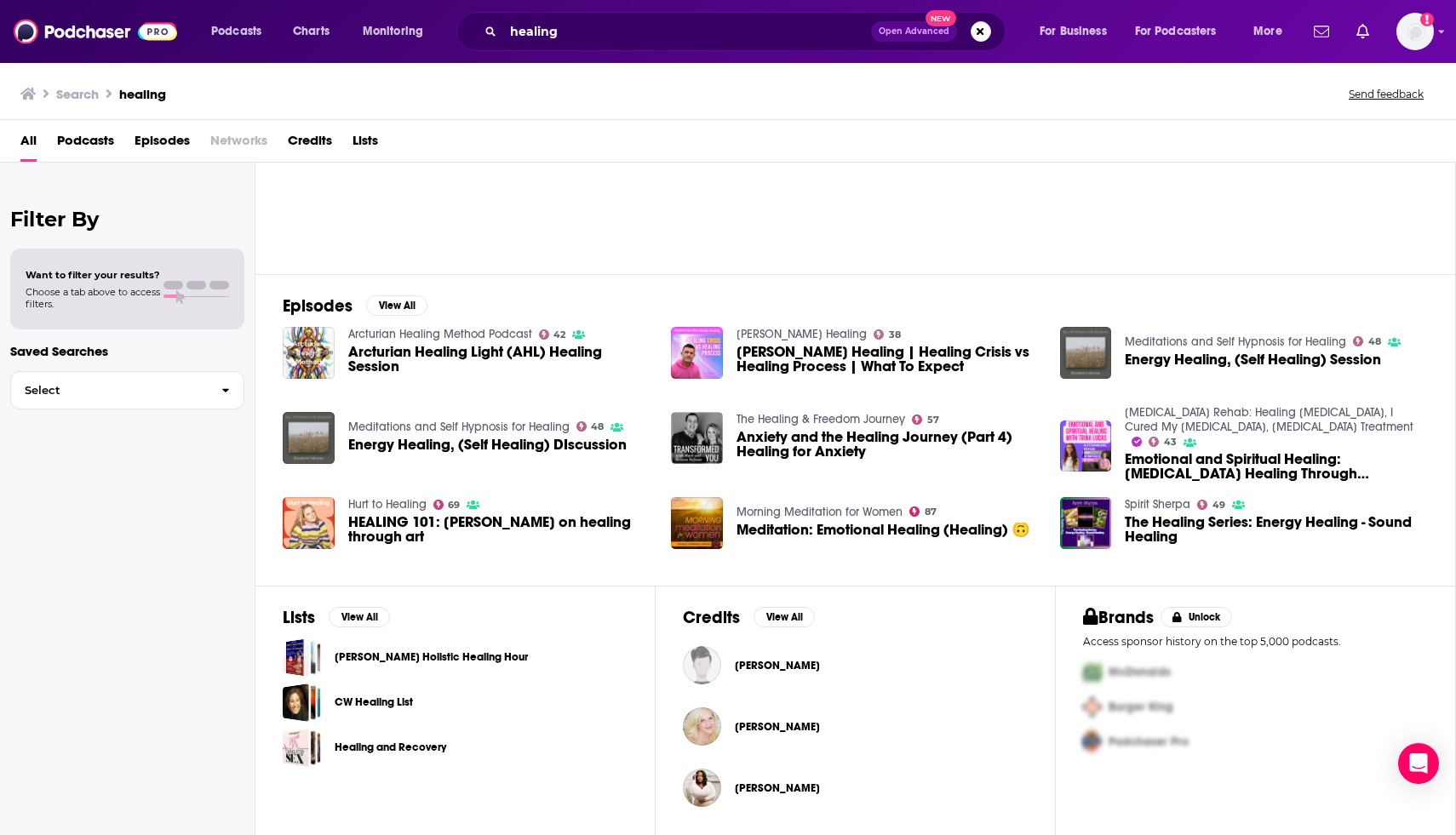
click at [278, 492] on div "Episodes View All Arcturian Healing Method Podcast 42 Arcturian Healing Light (…" at bounding box center [855, 430] width 1200 height 311
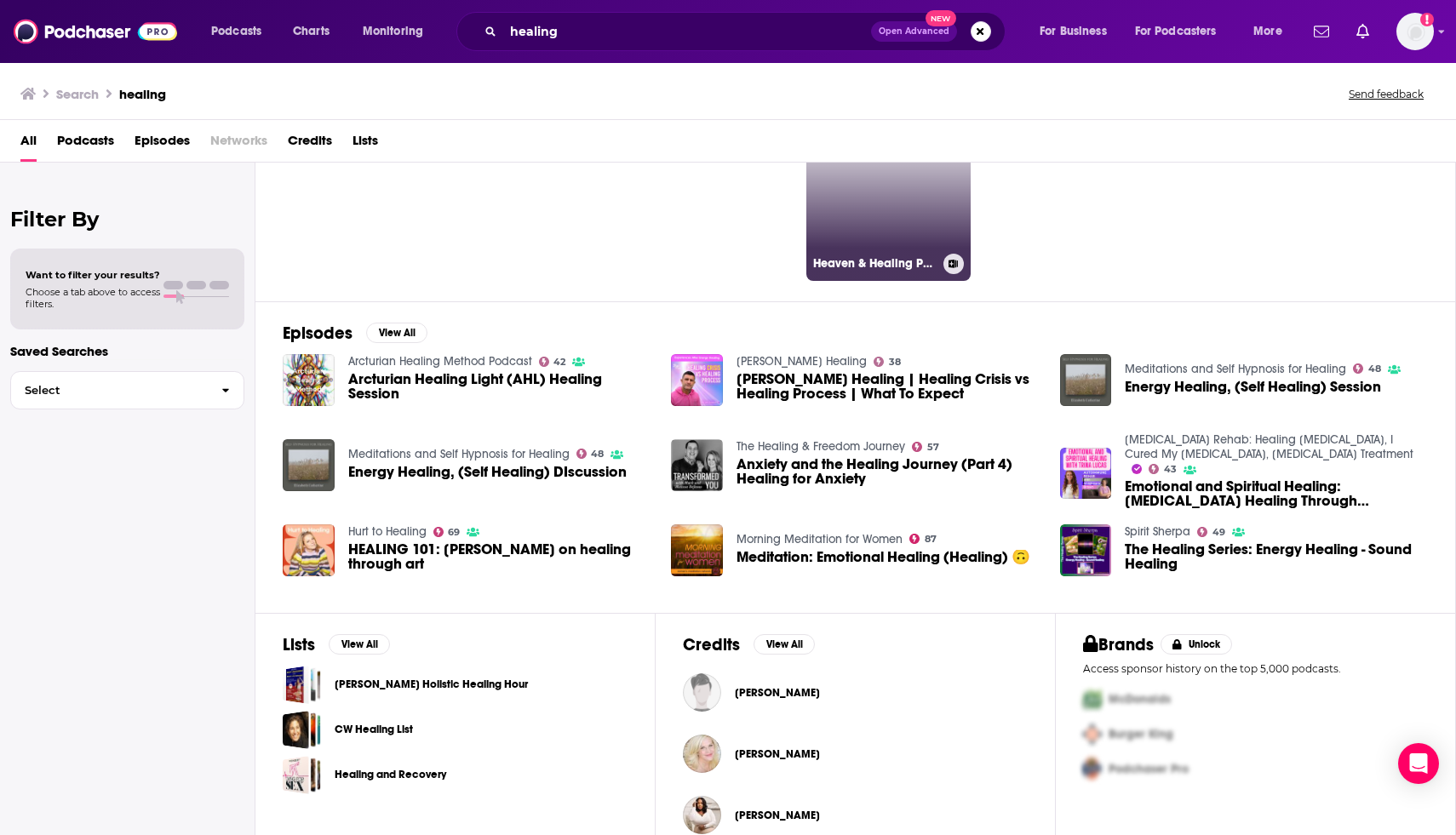
scroll to position [102, 0]
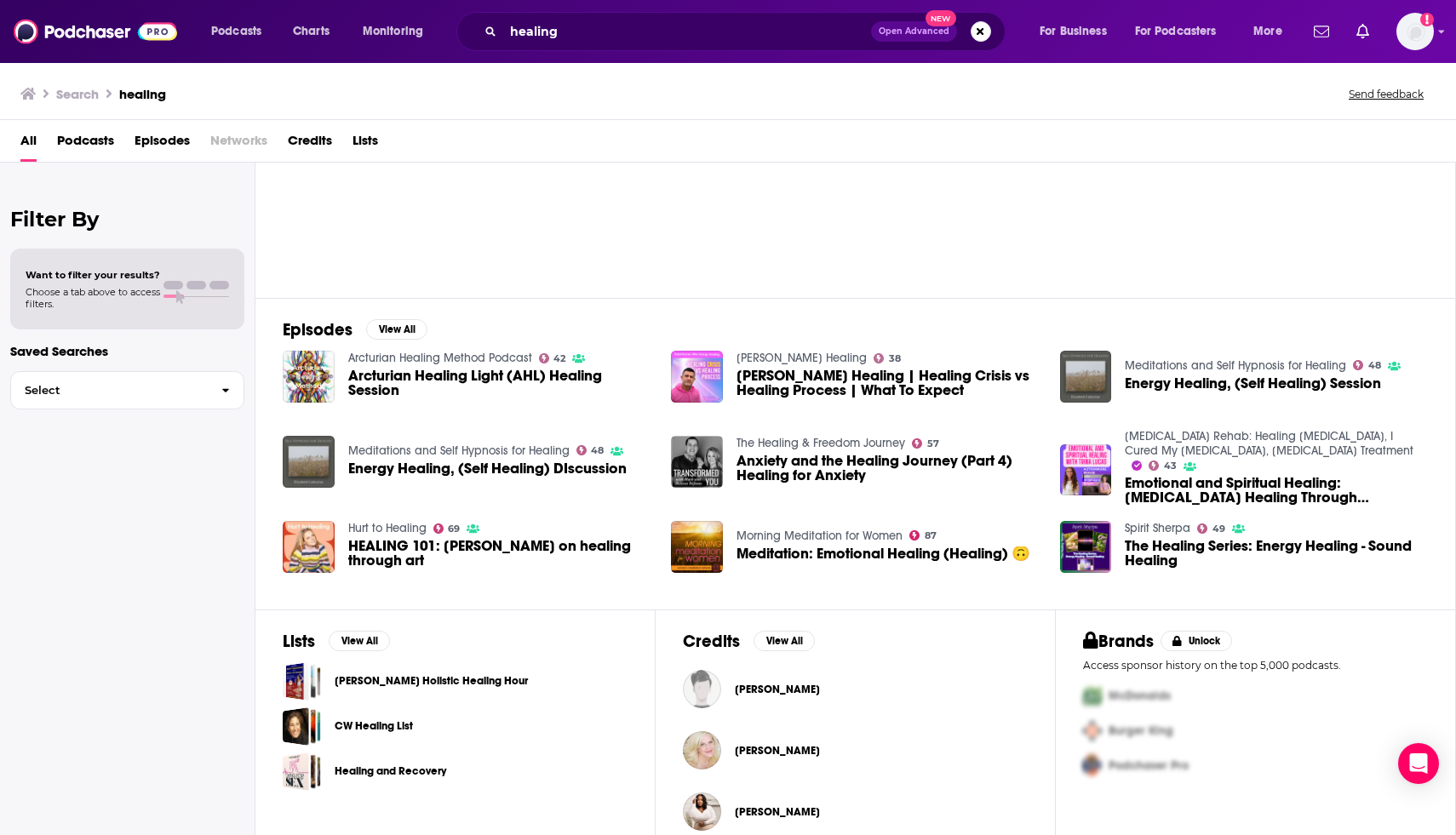
click at [344, 664] on span "[PERSON_NAME] Holistic Healing Hour" at bounding box center [431, 681] width 193 height 38
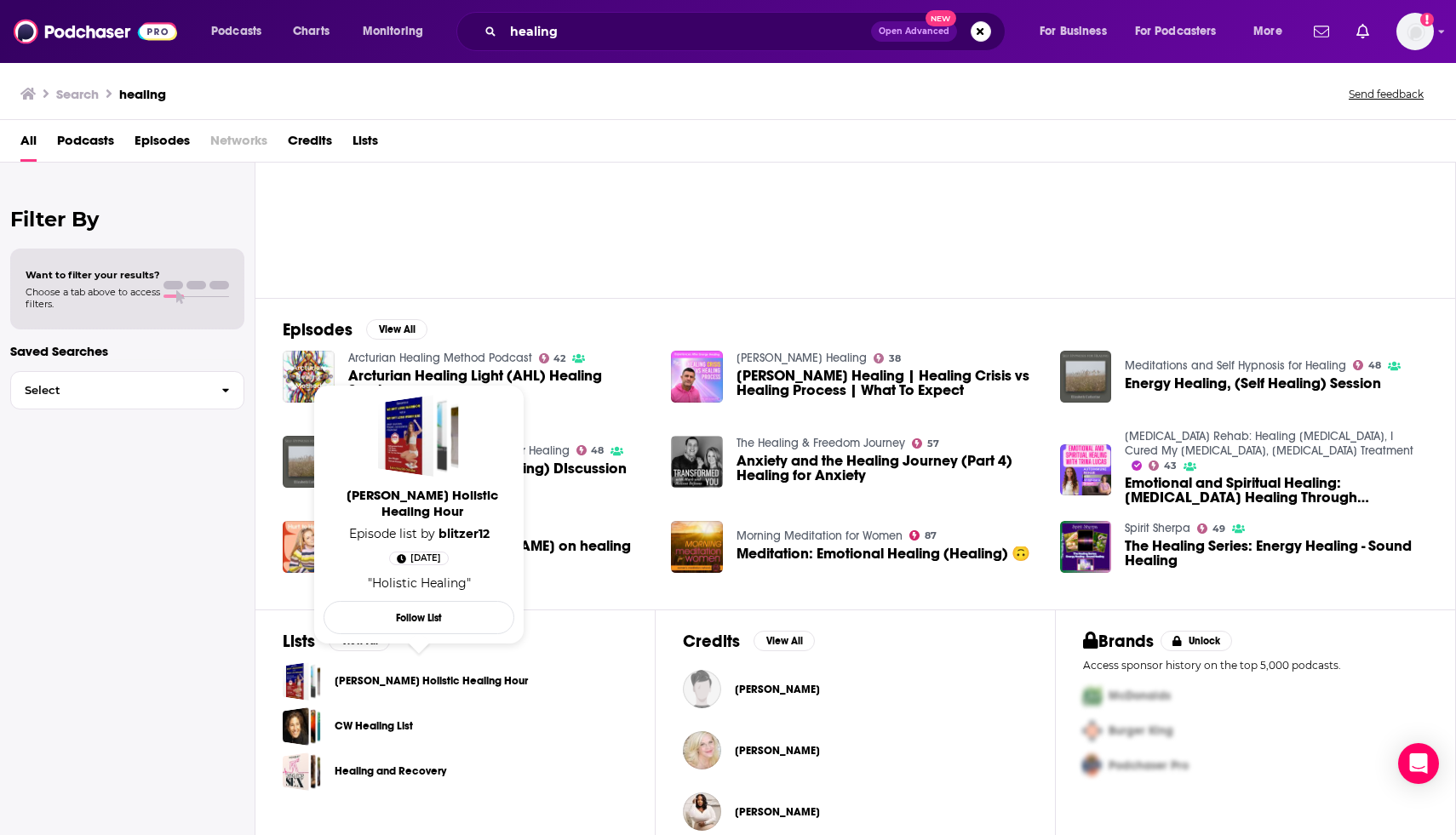
click at [352, 645] on span "[PERSON_NAME] Holistic Healing Hour Episode list by blitzer12 [DATE] "Holistic …" at bounding box center [419, 515] width 211 height 280
click at [373, 644] on span "[PERSON_NAME] Holistic Healing Hour Episode list by blitzer12 [DATE] "Holistic …" at bounding box center [419, 515] width 211 height 280
click at [170, 642] on div "Filter By Want to filter your results? Choose a tab above to access filters. Sa…" at bounding box center [127, 580] width 255 height 835
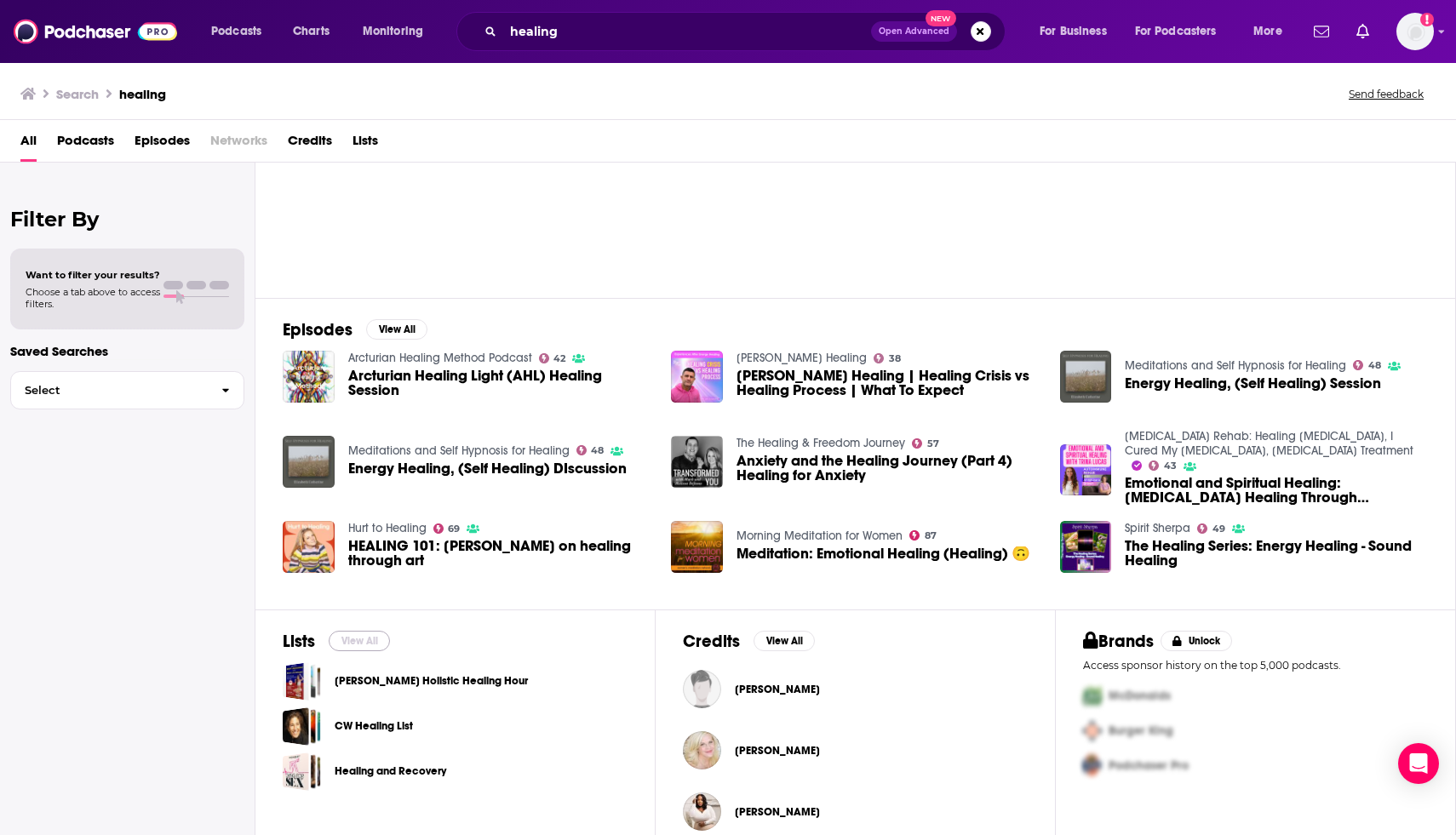
click at [362, 638] on button "View All" at bounding box center [359, 641] width 61 height 21
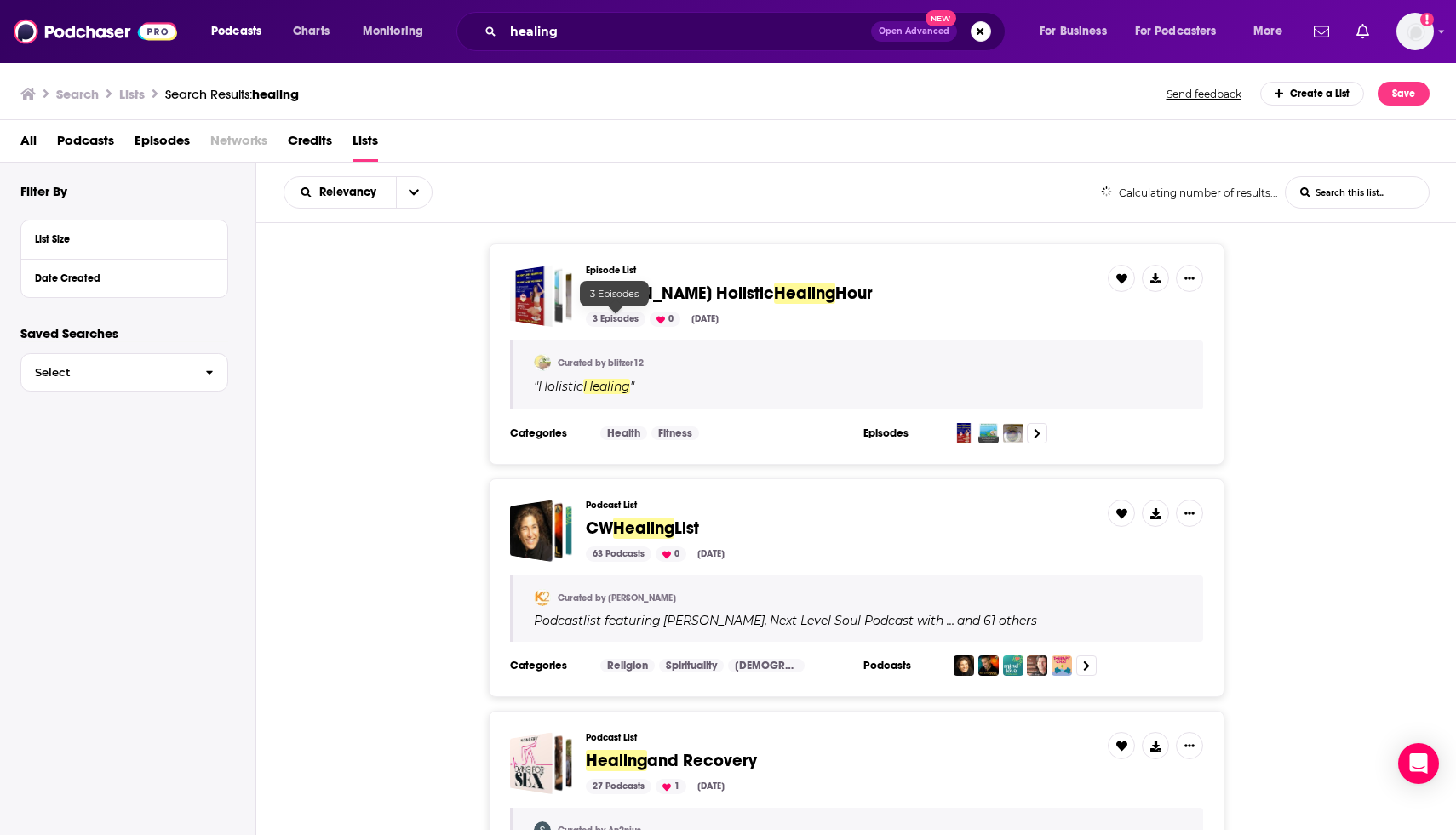
click at [445, 395] on div "Episode List [PERSON_NAME] Holistic Healing Hour 3 Episodes 0 [DATE] Curated by…" at bounding box center [856, 354] width 1200 height 221
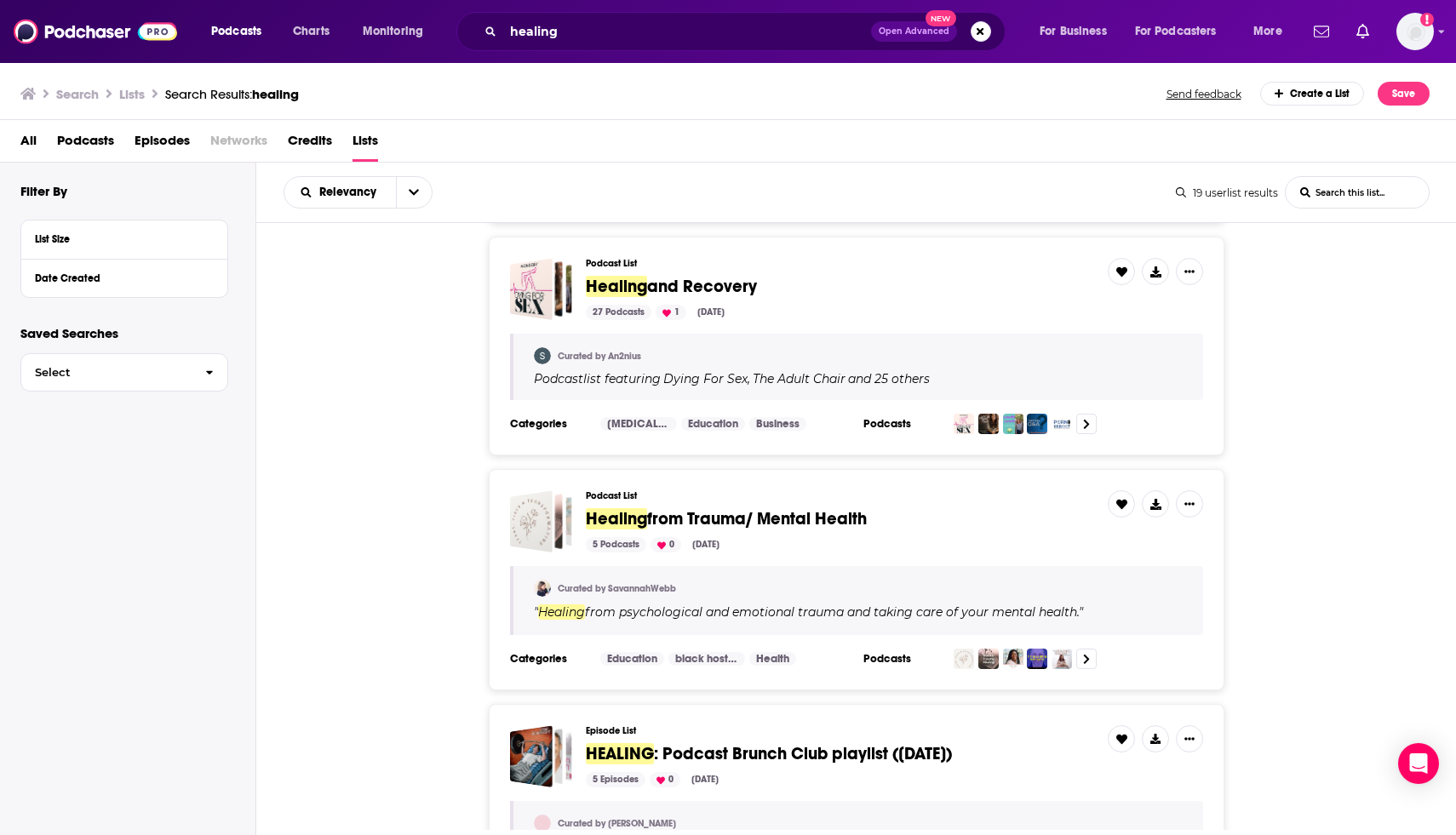
scroll to position [477, 0]
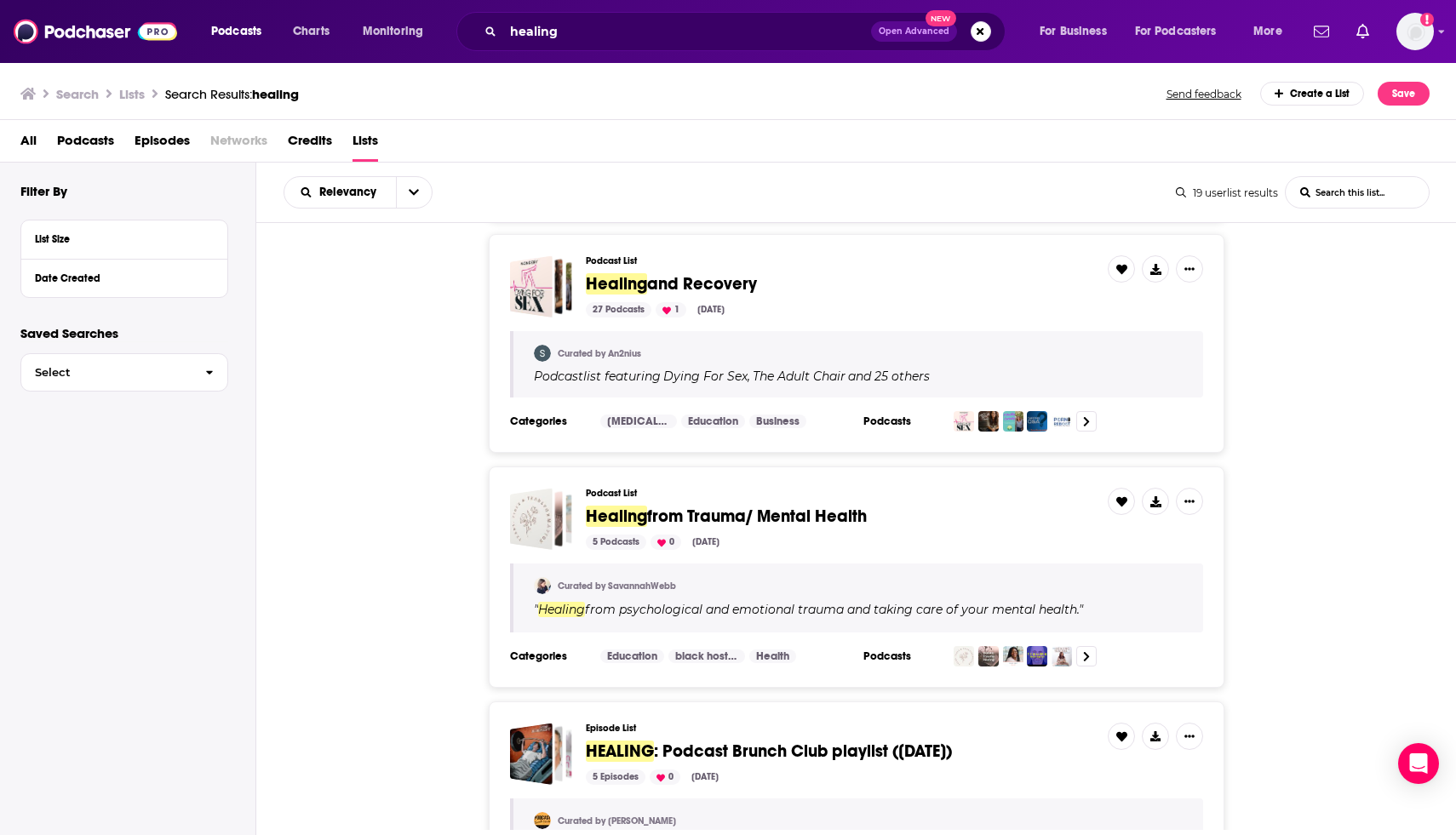
click at [661, 515] on span "from Trauma/ Mental Health" at bounding box center [756, 516] width 219 height 21
